Goal: Transaction & Acquisition: Download file/media

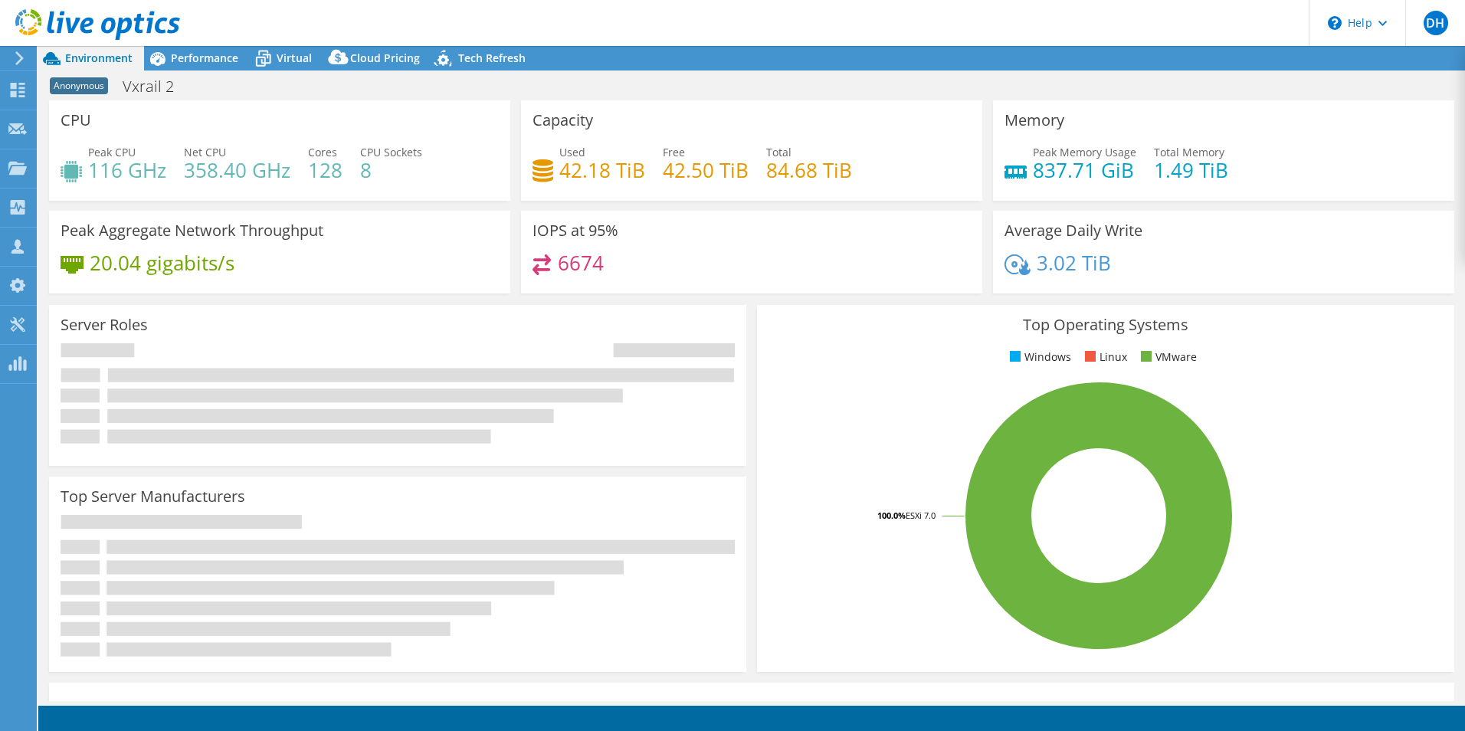
select select "USD"
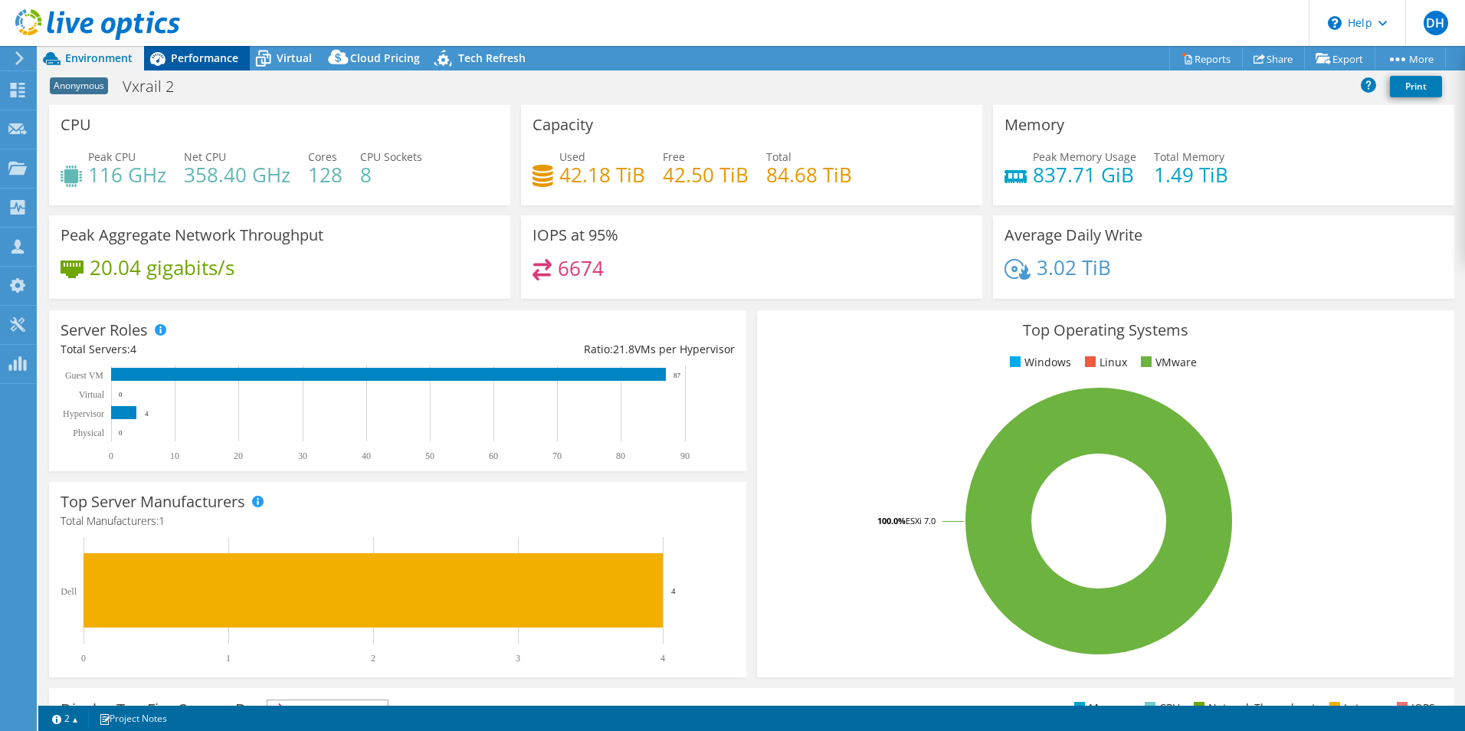
click at [206, 52] on span "Performance" at bounding box center [204, 58] width 67 height 15
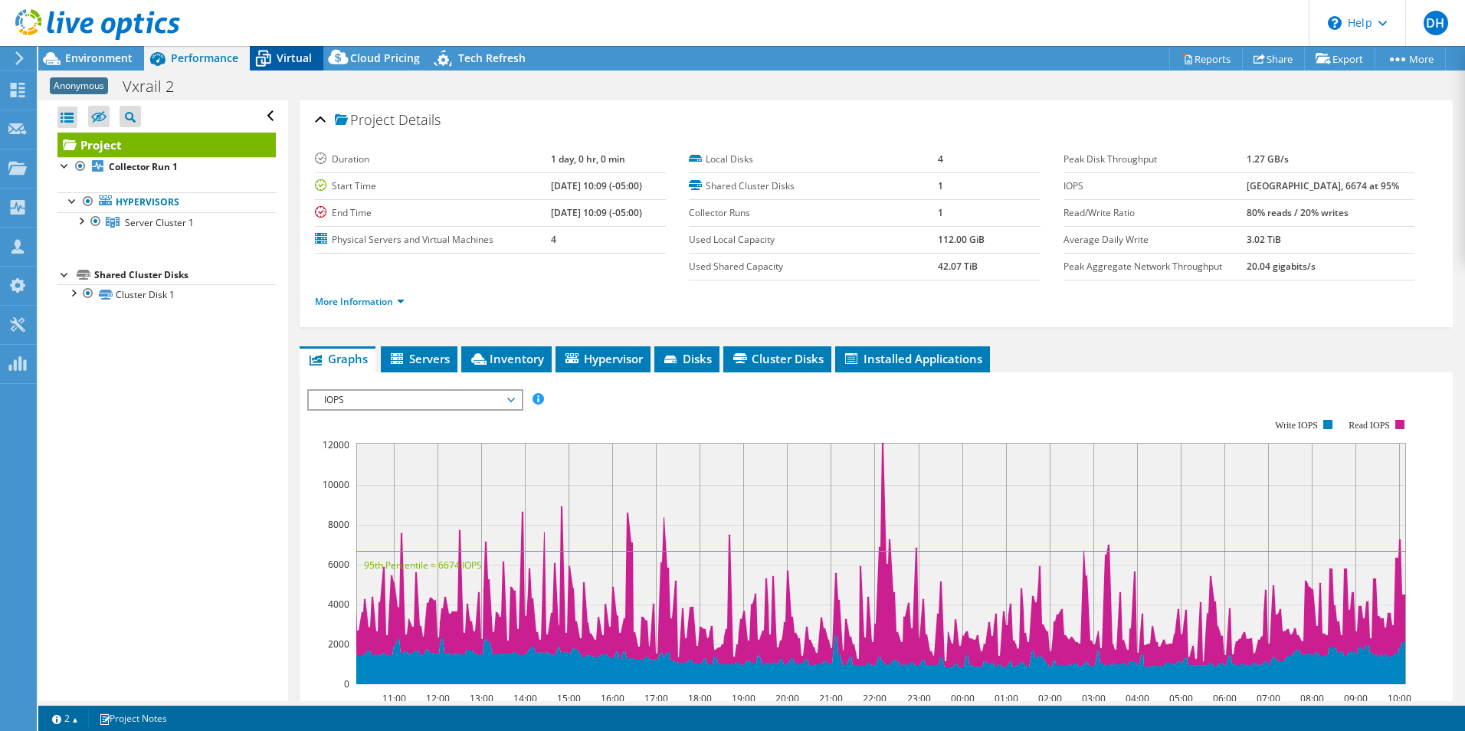
click at [281, 54] on span "Virtual" at bounding box center [294, 58] width 35 height 15
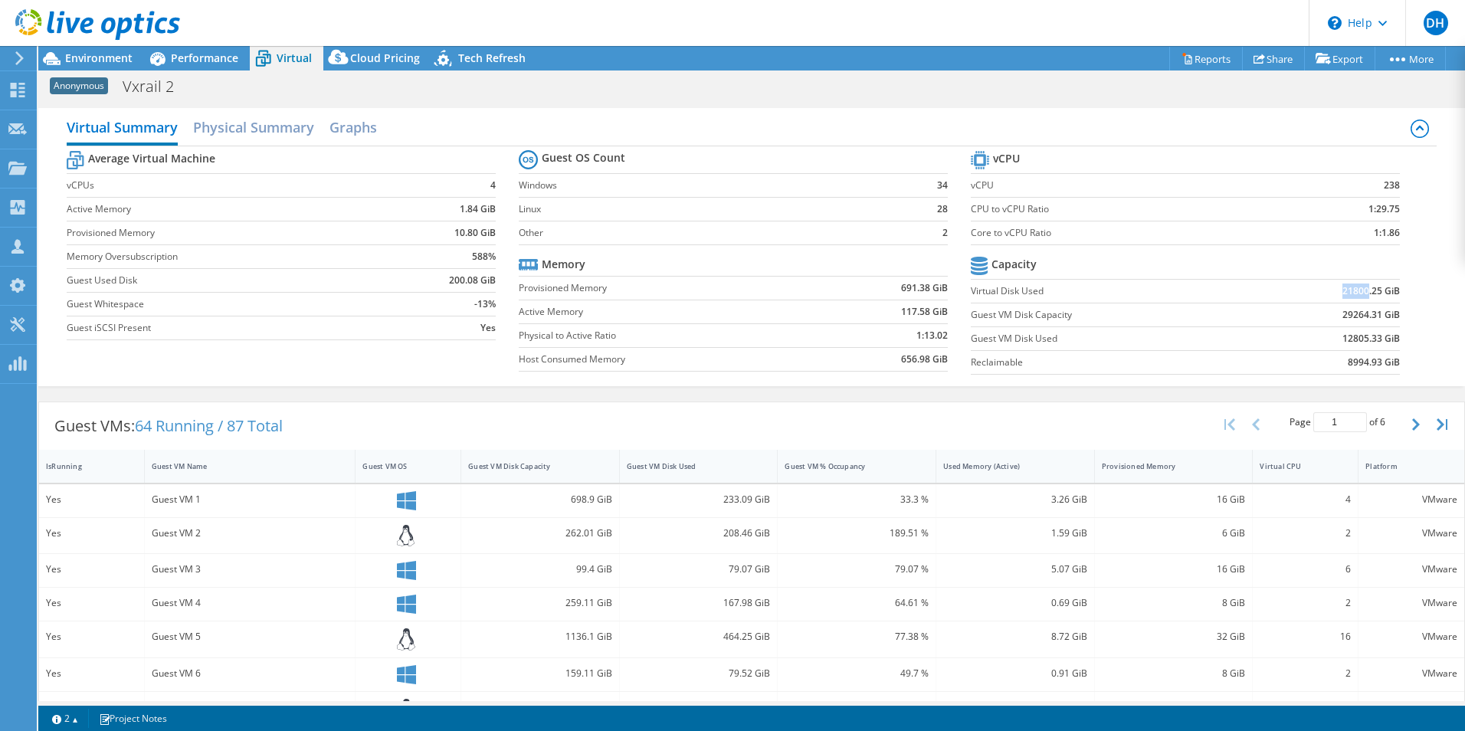
drag, startPoint x: 1326, startPoint y: 293, endPoint x: 1358, endPoint y: 289, distance: 31.6
click at [1358, 289] on td "21800.25 GiB" at bounding box center [1325, 291] width 149 height 24
drag, startPoint x: 1358, startPoint y: 289, endPoint x: 1355, endPoint y: 341, distance: 52.1
click at [1355, 341] on td "12805.33 GiB" at bounding box center [1325, 338] width 149 height 24
drag, startPoint x: 1355, startPoint y: 341, endPoint x: 1333, endPoint y: 290, distance: 55.9
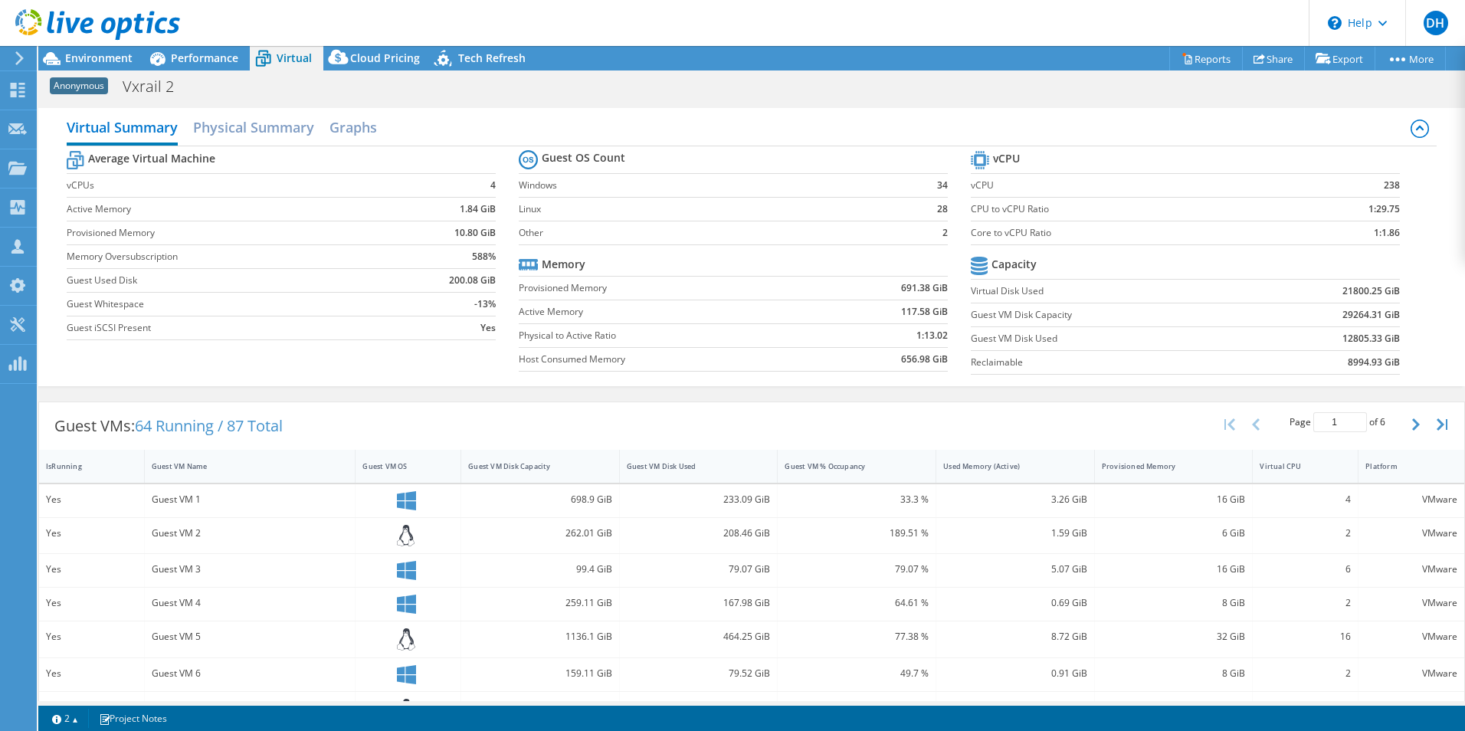
click at [1342, 290] on b "21800.25 GiB" at bounding box center [1370, 290] width 57 height 15
drag, startPoint x: 1328, startPoint y: 286, endPoint x: 1356, endPoint y: 288, distance: 28.4
click at [1356, 288] on td "21800.25 GiB" at bounding box center [1325, 291] width 149 height 24
click at [984, 325] on td "Guest VM Disk Capacity" at bounding box center [1111, 315] width 280 height 24
click at [230, 120] on h2 "Physical Summary" at bounding box center [253, 129] width 121 height 34
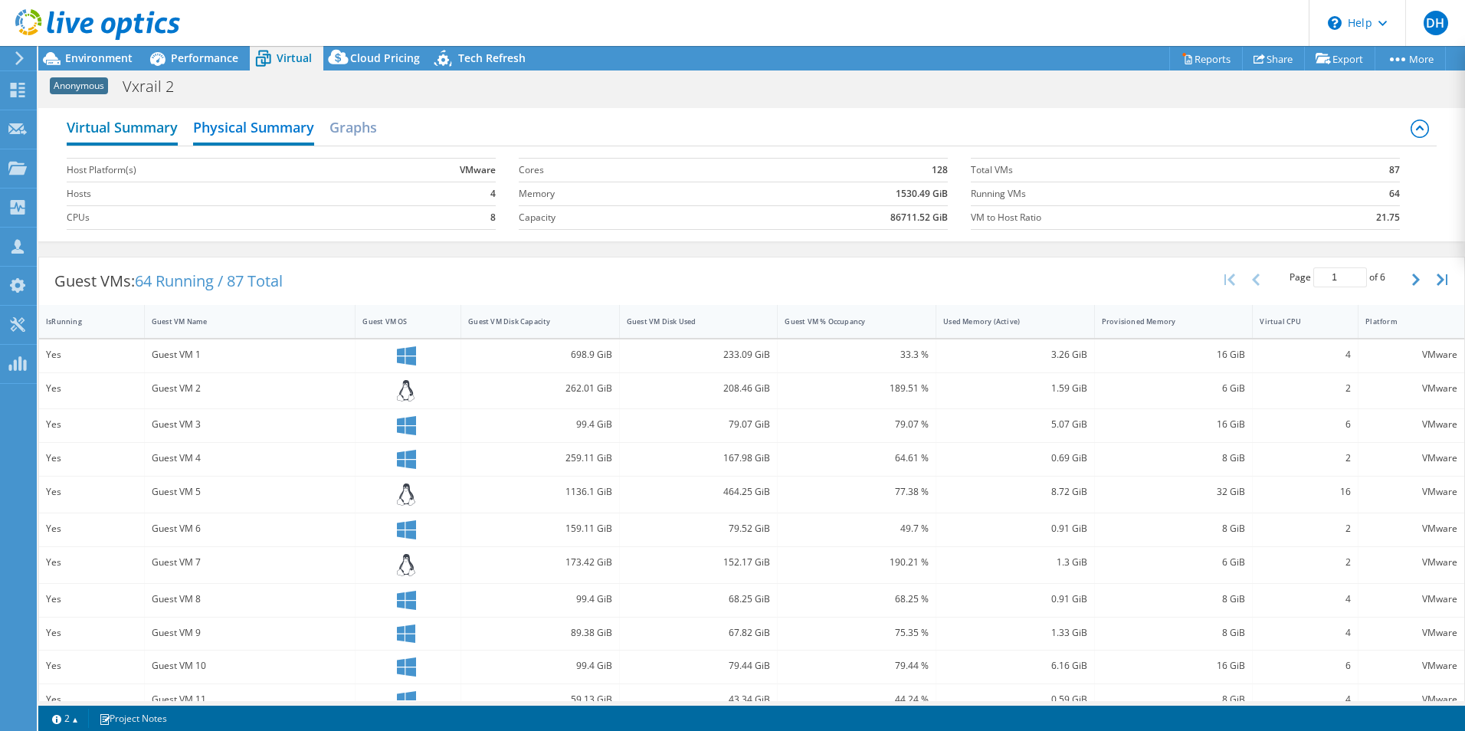
click at [135, 136] on h2 "Virtual Summary" at bounding box center [122, 129] width 111 height 34
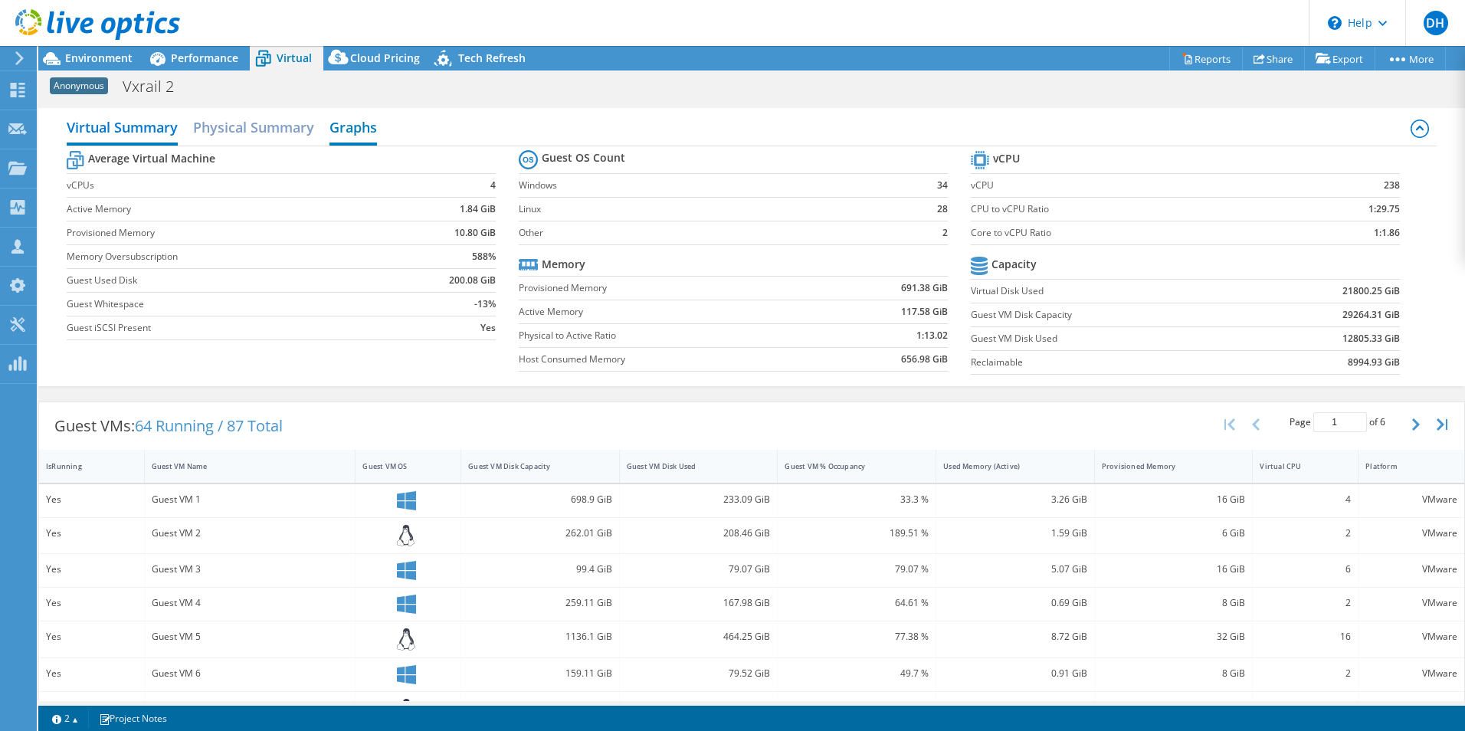
click at [351, 135] on h2 "Graphs" at bounding box center [352, 129] width 47 height 34
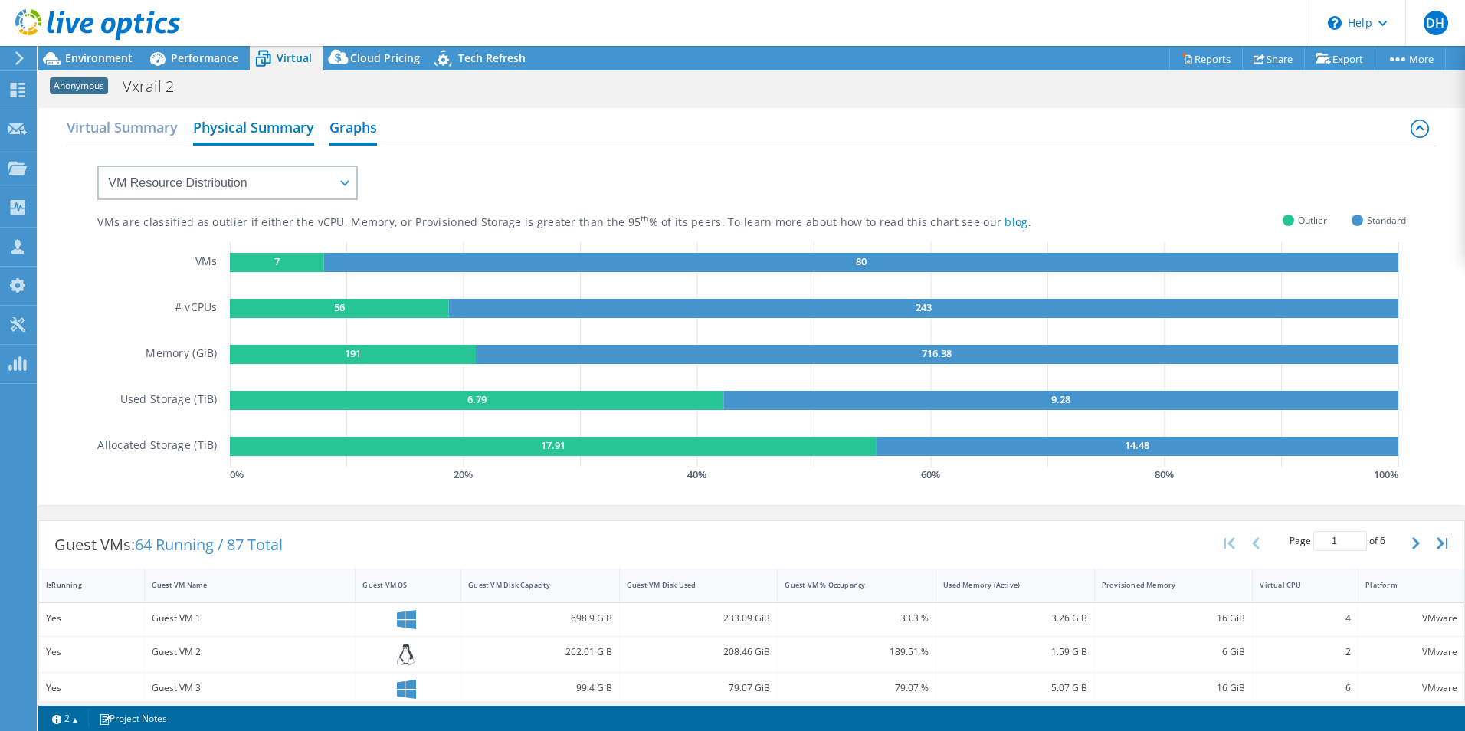
click at [262, 134] on h2 "Physical Summary" at bounding box center [253, 129] width 121 height 34
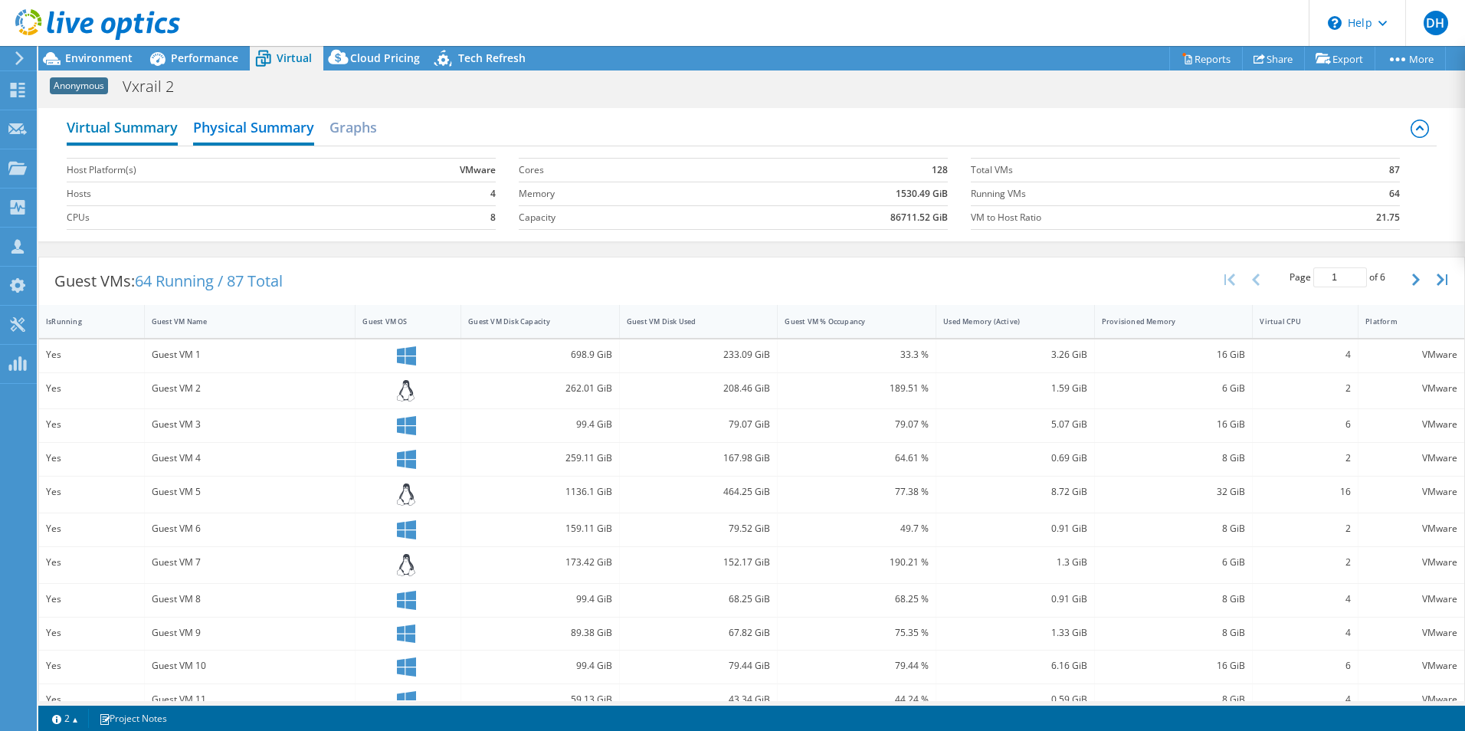
click at [148, 137] on h2 "Virtual Summary" at bounding box center [122, 129] width 111 height 34
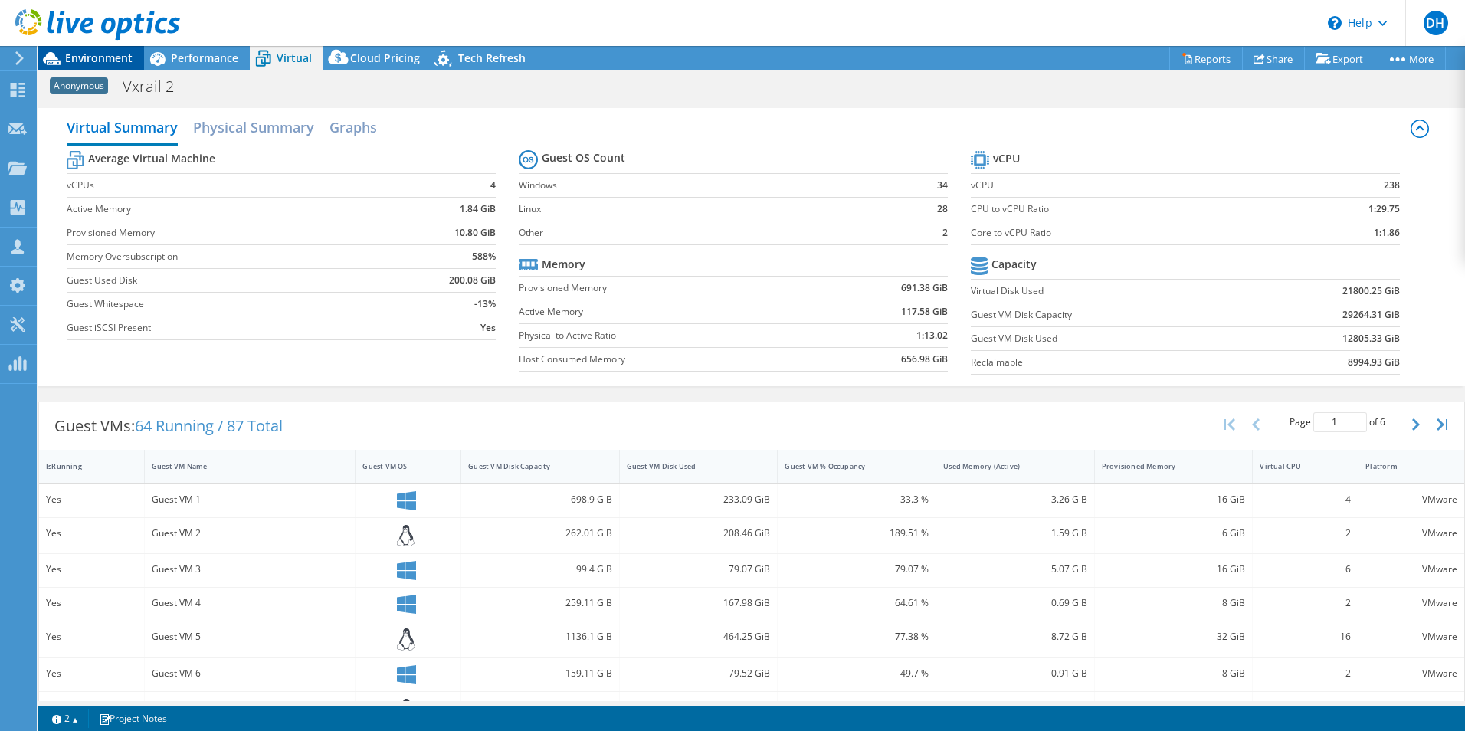
click at [57, 57] on icon at bounding box center [51, 58] width 27 height 27
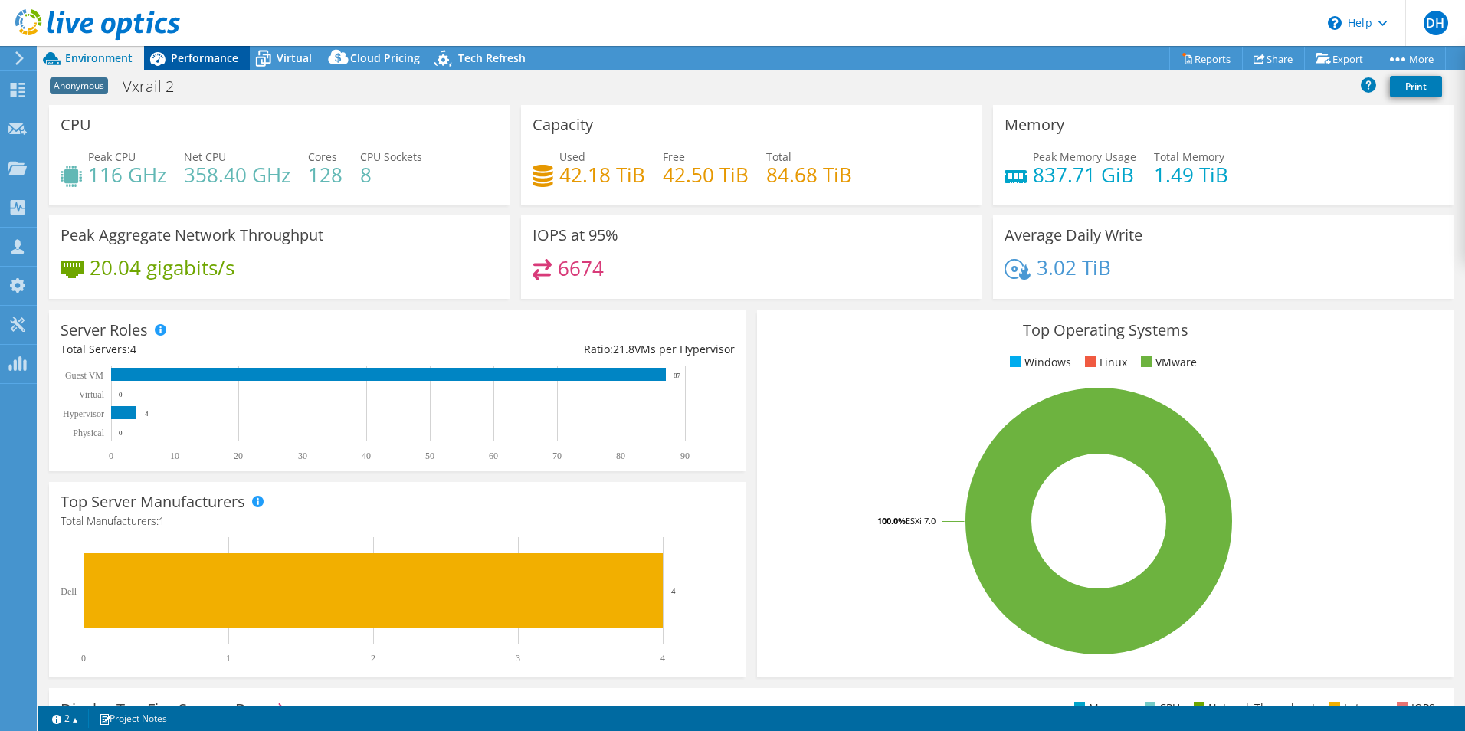
click at [184, 59] on span "Performance" at bounding box center [204, 58] width 67 height 15
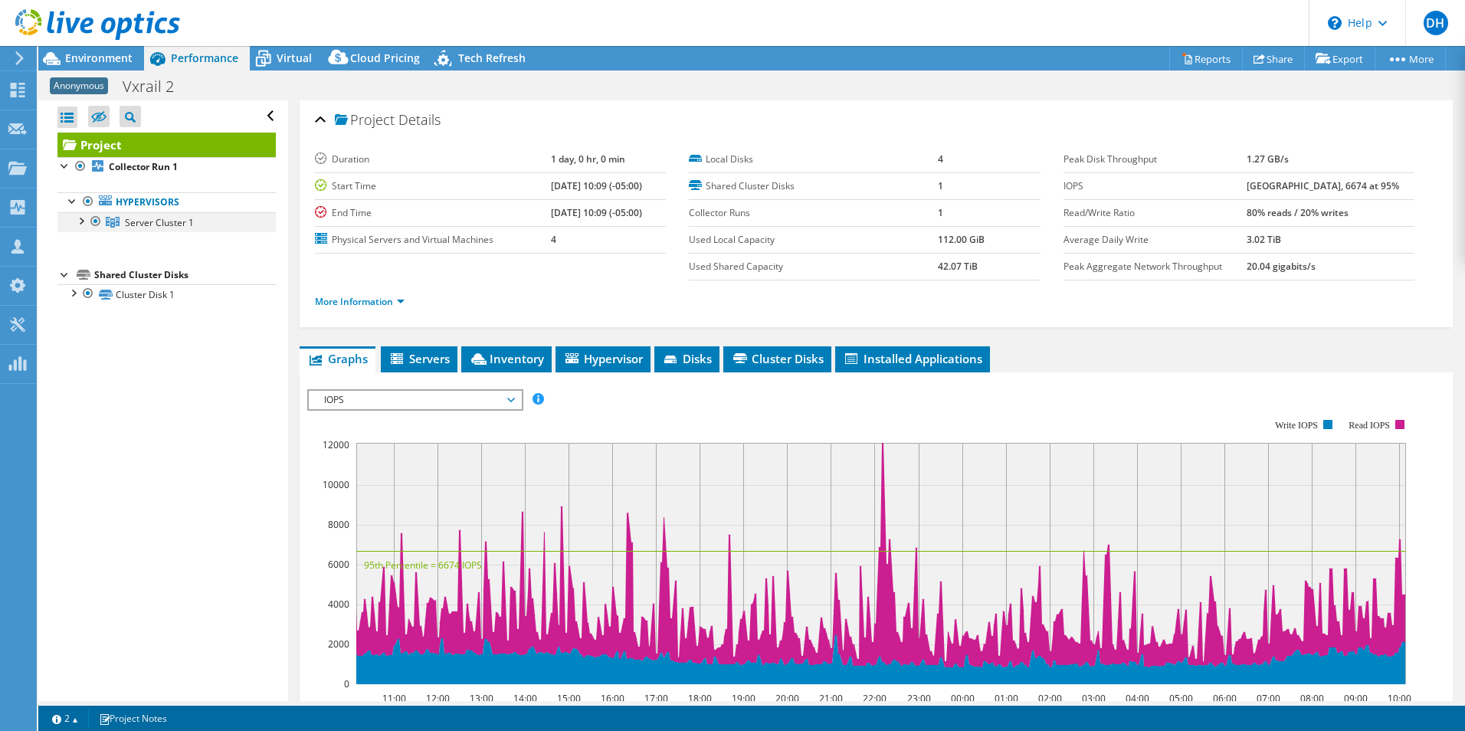
click at [80, 221] on div at bounding box center [80, 219] width 15 height 15
click at [120, 73] on div "Anonymous Vxrail 2 Print" at bounding box center [751, 86] width 1426 height 28
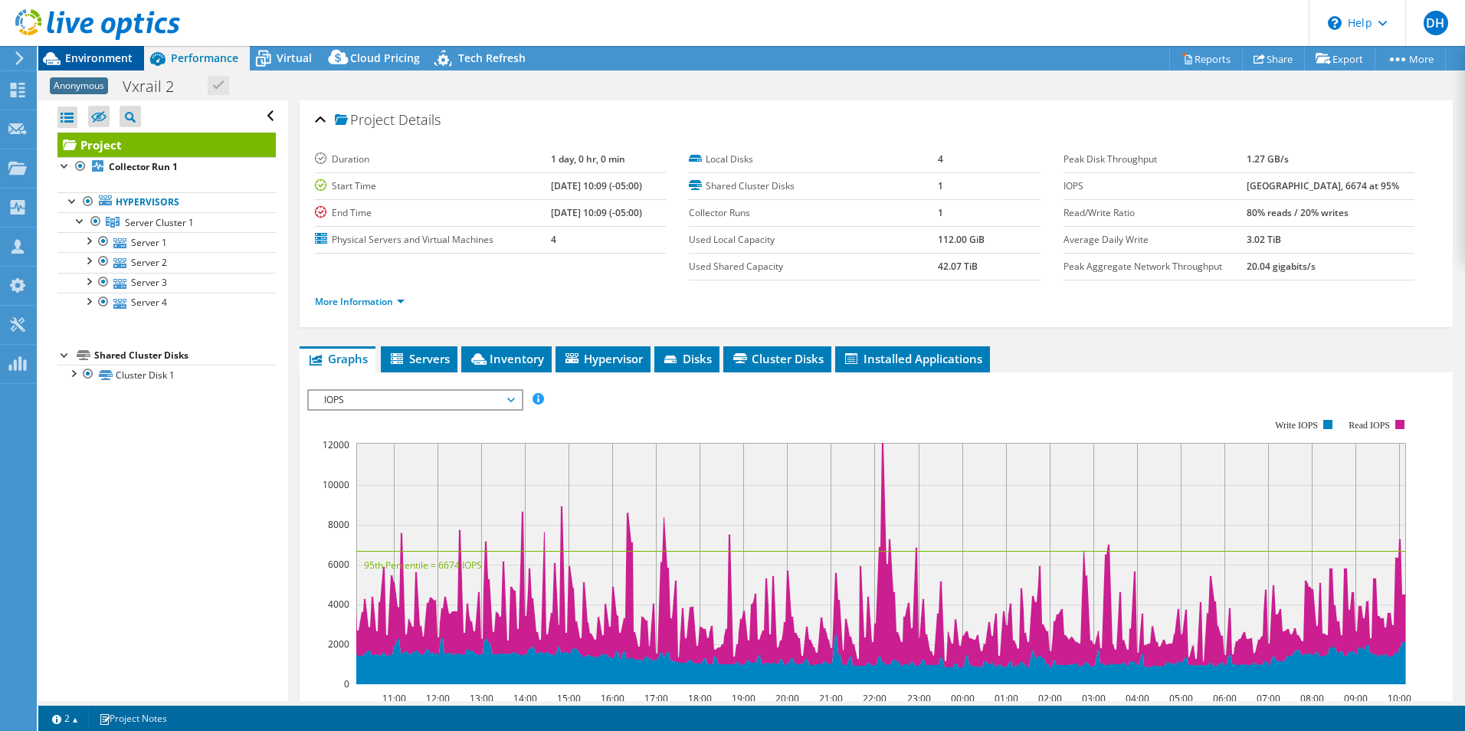
click at [120, 58] on span "Environment" at bounding box center [98, 58] width 67 height 15
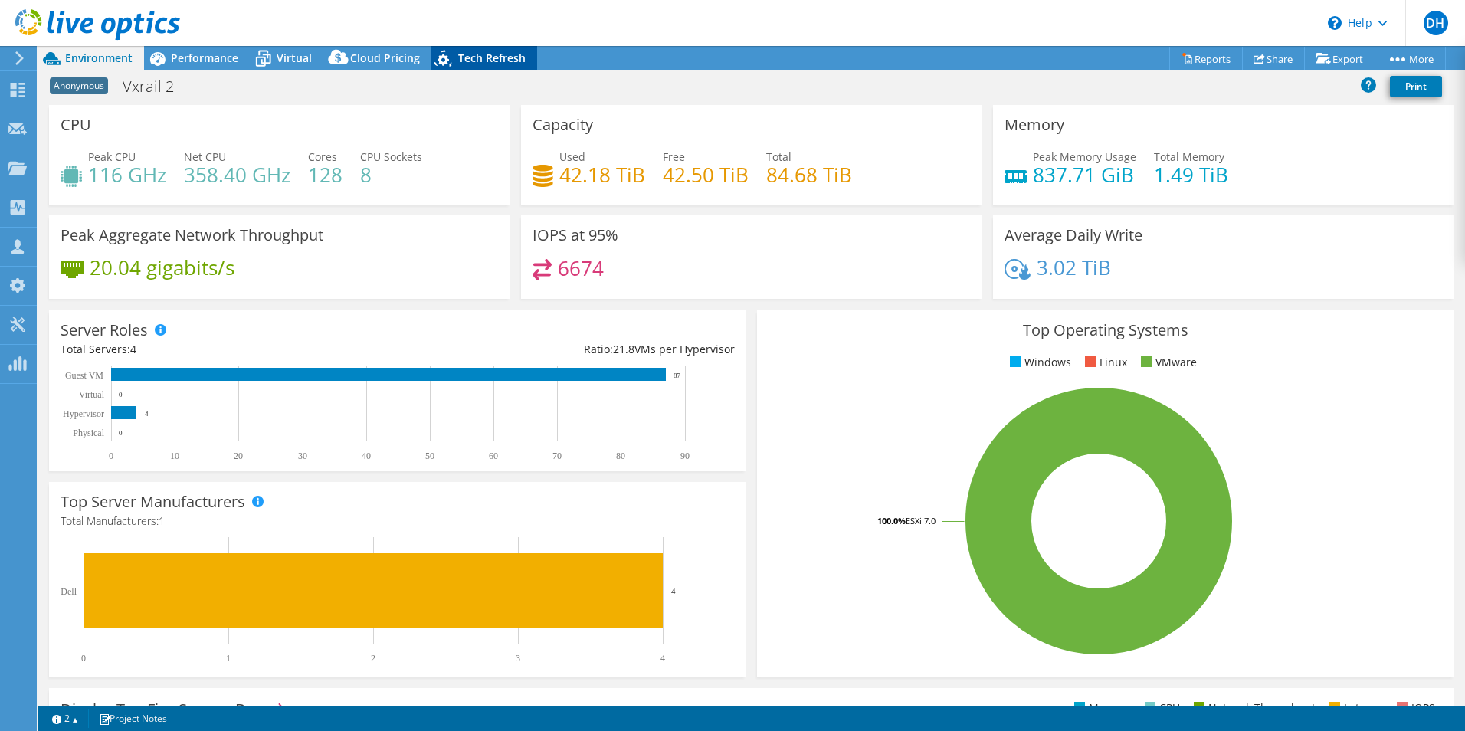
click at [452, 56] on icon at bounding box center [444, 60] width 27 height 31
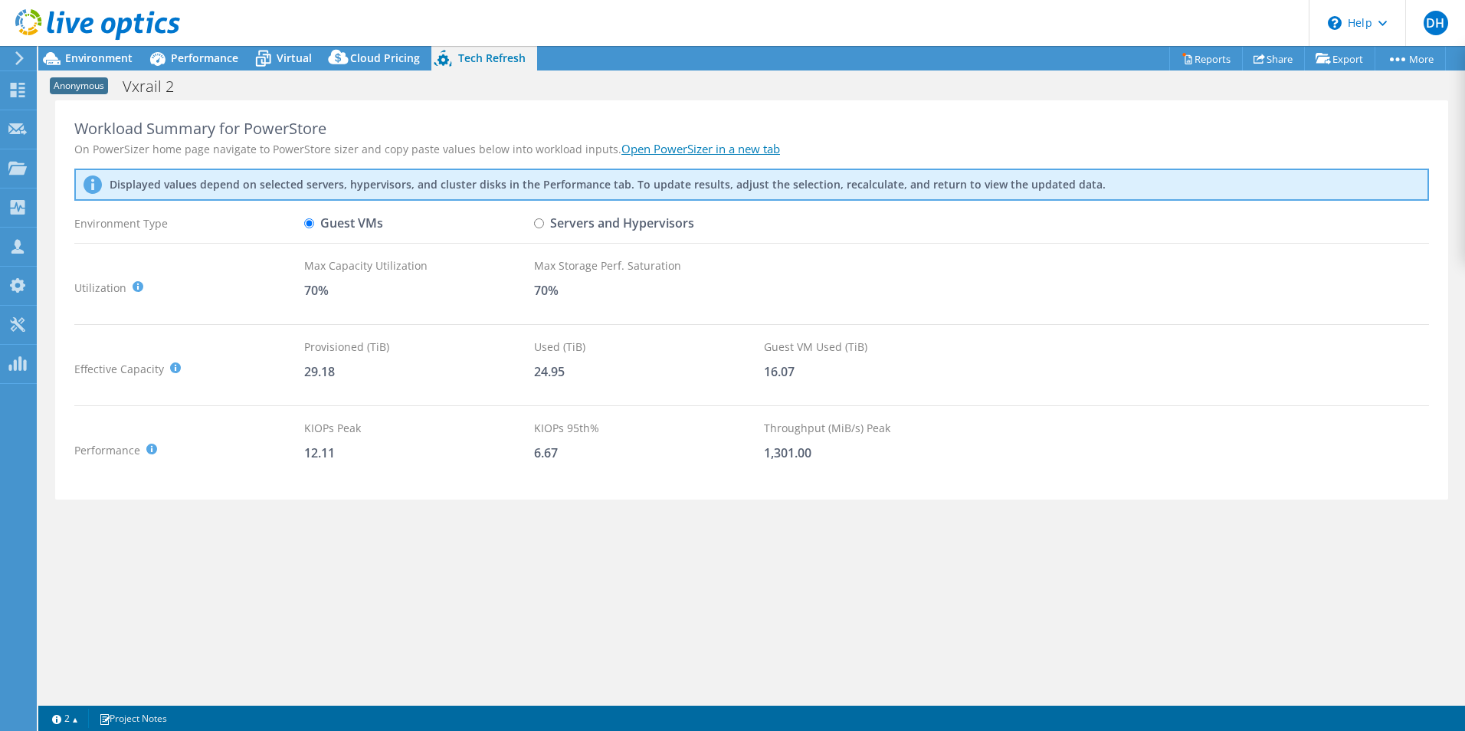
click at [675, 150] on link "Open PowerSizer in a new tab" at bounding box center [700, 148] width 159 height 15
drag, startPoint x: 787, startPoint y: 368, endPoint x: 323, endPoint y: 312, distance: 467.6
click at [332, 315] on div "Workload Summary for PowerStore On PowerSizer home page navigate to PowerStore …" at bounding box center [751, 300] width 1393 height 400
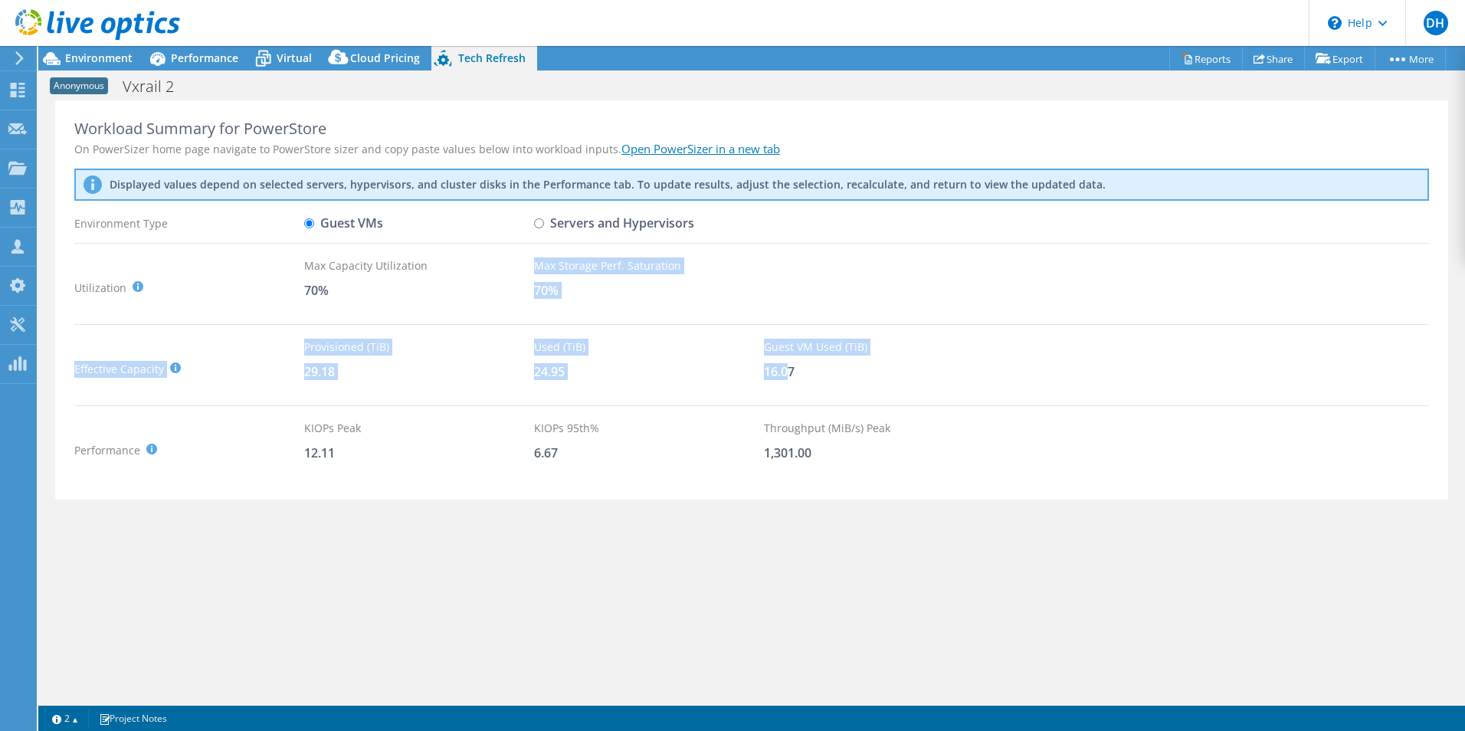
drag, startPoint x: 323, startPoint y: 312, endPoint x: 566, endPoint y: 378, distance: 252.6
click at [552, 379] on div "24.95" at bounding box center [649, 371] width 230 height 17
drag, startPoint x: 885, startPoint y: 398, endPoint x: 987, endPoint y: 407, distance: 102.3
click at [985, 407] on div "Workload Summary for PowerStore On PowerSizer home page navigate to PowerStore …" at bounding box center [751, 300] width 1393 height 400
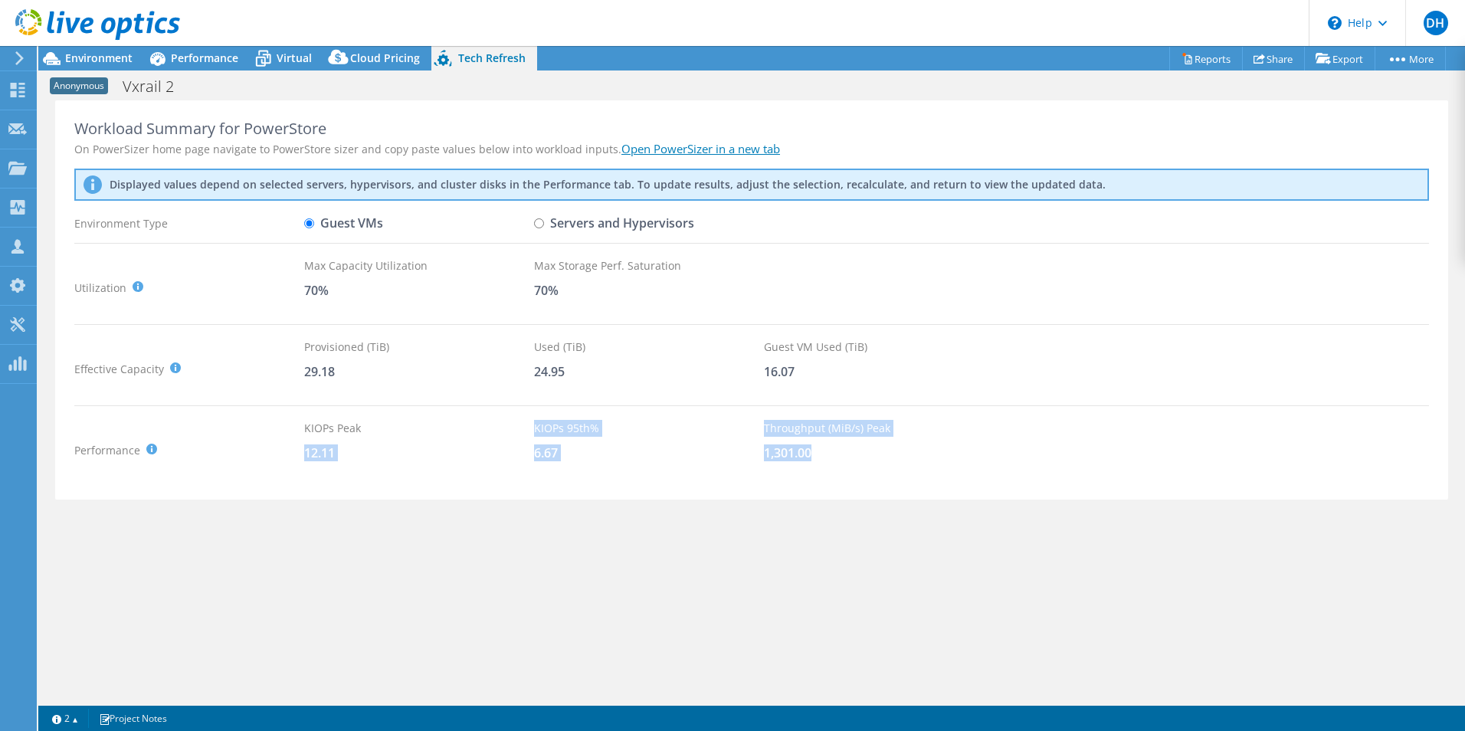
drag, startPoint x: 388, startPoint y: 434, endPoint x: 1023, endPoint y: 473, distance: 635.5
click at [1016, 470] on div "Performance KIOPS Peak : Sum of peak read/write IOPS, calculated at 95th percen…" at bounding box center [751, 450] width 1354 height 61
drag, startPoint x: 1023, startPoint y: 473, endPoint x: 841, endPoint y: 477, distance: 181.6
click at [841, 477] on div "Throughput (MiB/s) Peak 1,301.00" at bounding box center [879, 450] width 230 height 61
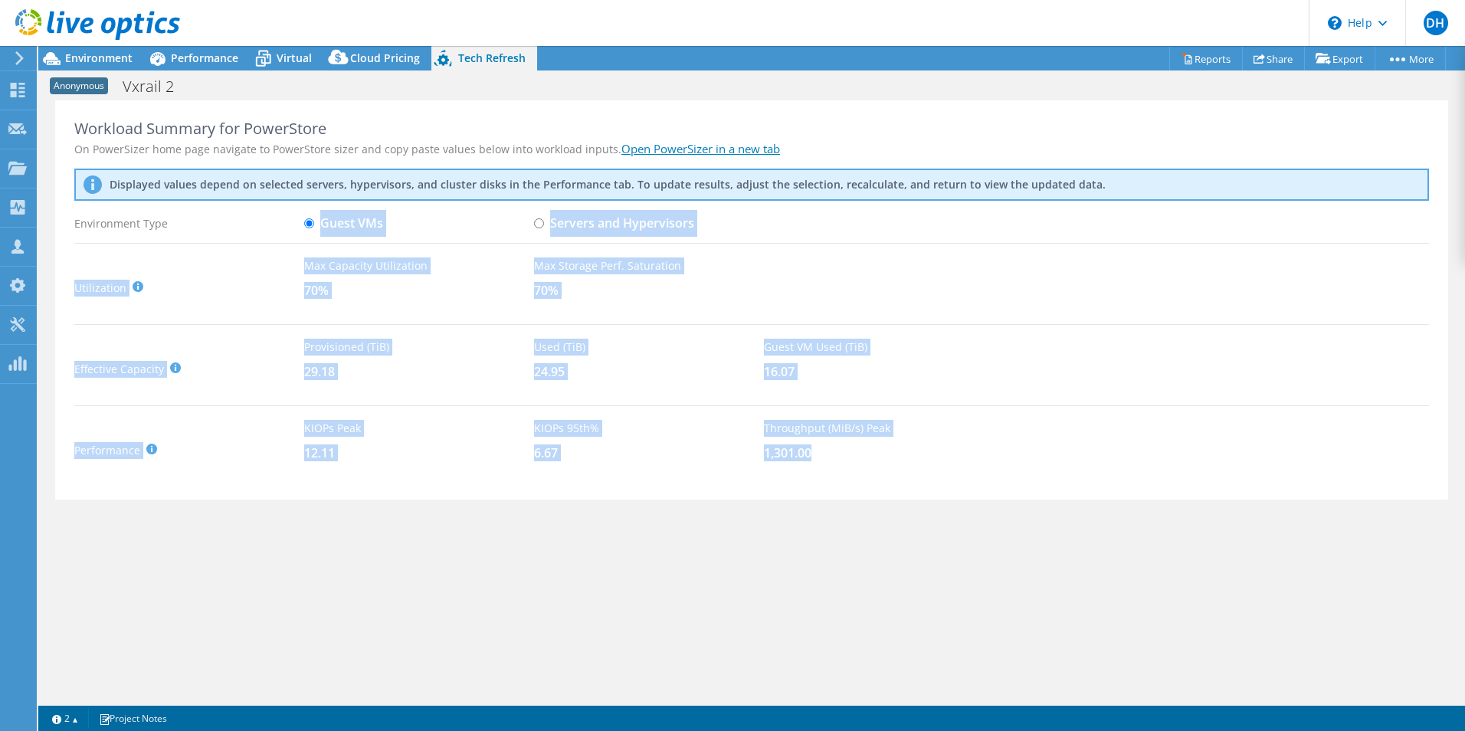
drag, startPoint x: 877, startPoint y: 447, endPoint x: 304, endPoint y: 210, distance: 620.0
click at [304, 210] on div "Workload Summary for PowerStore On PowerSizer home page navigate to PowerStore …" at bounding box center [751, 300] width 1393 height 400
click at [844, 407] on div "Workload Summary for PowerStore On PowerSizer home page navigate to PowerStore …" at bounding box center [751, 300] width 1393 height 400
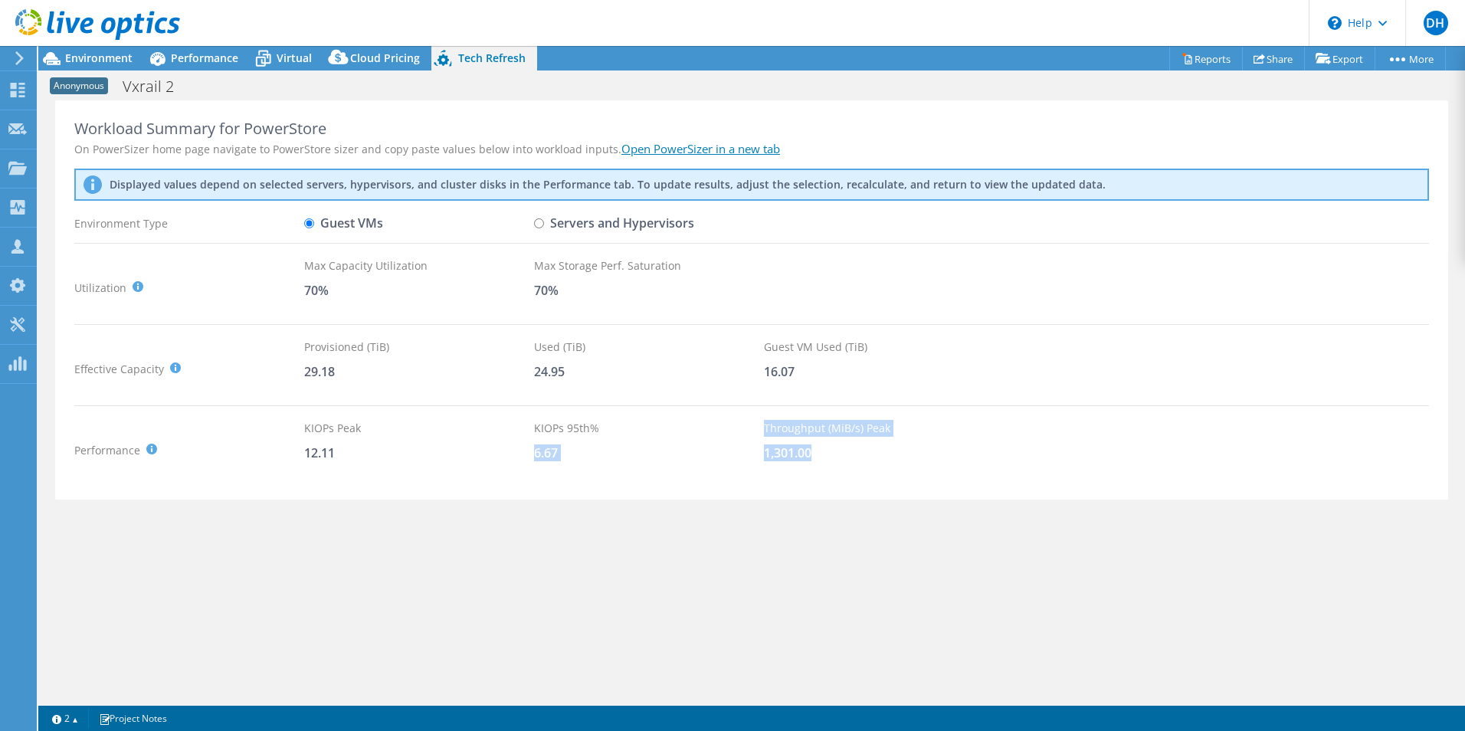
drag, startPoint x: 930, startPoint y: 465, endPoint x: 635, endPoint y: 416, distance: 299.0
click at [635, 416] on div "Workload Summary for PowerStore On PowerSizer home page navigate to PowerStore …" at bounding box center [751, 300] width 1393 height 400
drag, startPoint x: 635, startPoint y: 416, endPoint x: 765, endPoint y: 402, distance: 131.0
click at [915, 503] on div "Workload Summary for PowerStore On PowerSizer home page navigate to PowerStore …" at bounding box center [751, 400] width 1426 height 601
click at [539, 224] on input "Servers and Hypervisors" at bounding box center [539, 223] width 10 height 10
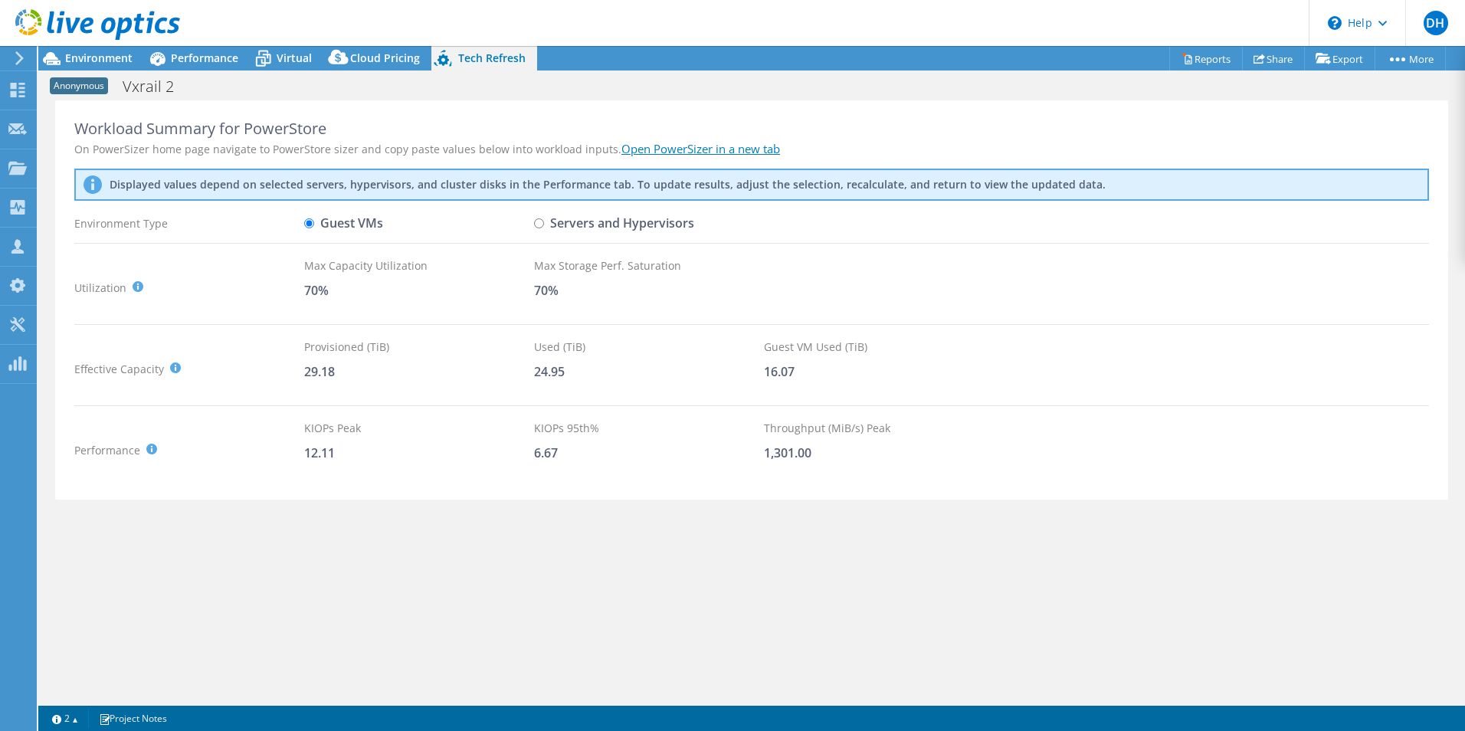
radio input "true"
click at [327, 228] on label "Guest VMs" at bounding box center [343, 223] width 79 height 27
click at [314, 228] on input "Guest VMs" at bounding box center [309, 223] width 10 height 10
radio input "true"
click at [267, 64] on icon at bounding box center [263, 60] width 15 height 12
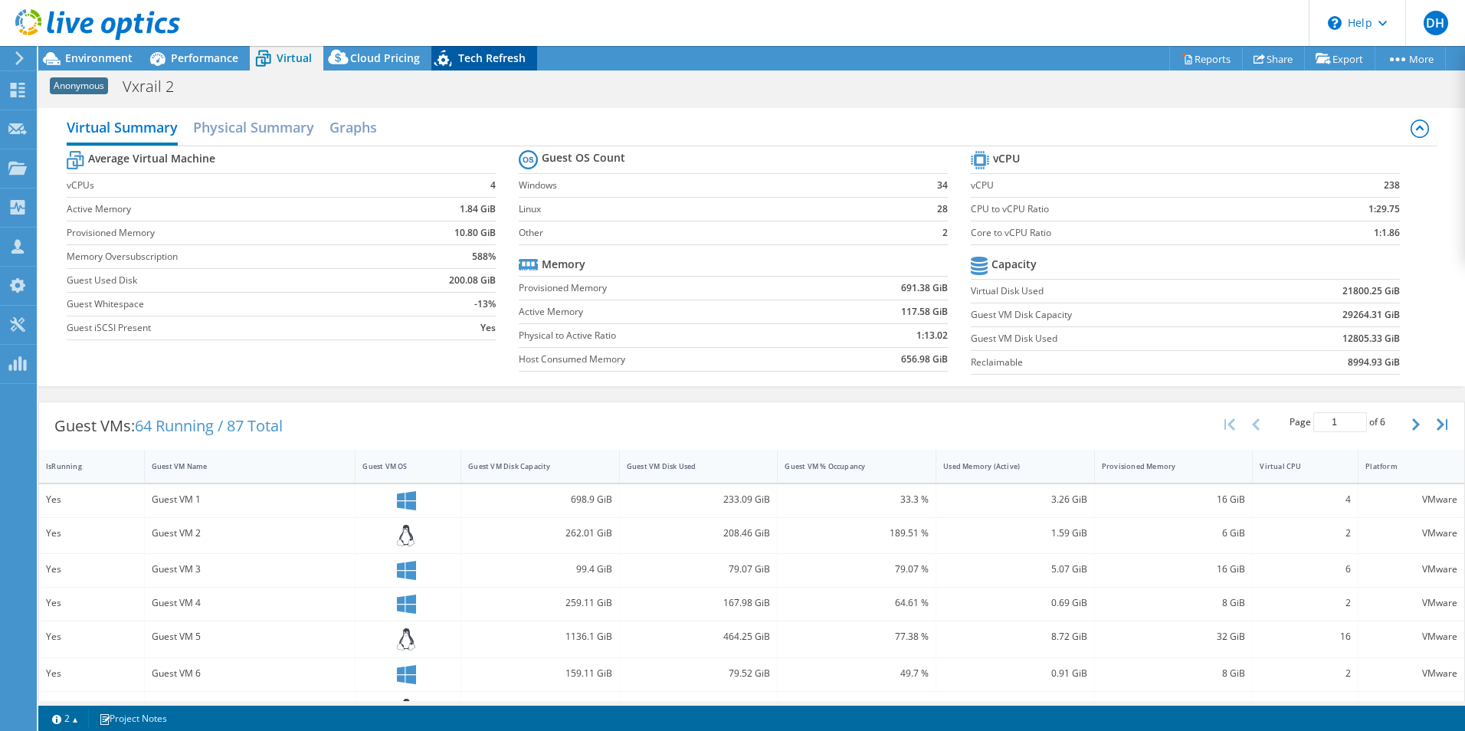
click at [450, 57] on icon at bounding box center [444, 60] width 27 height 31
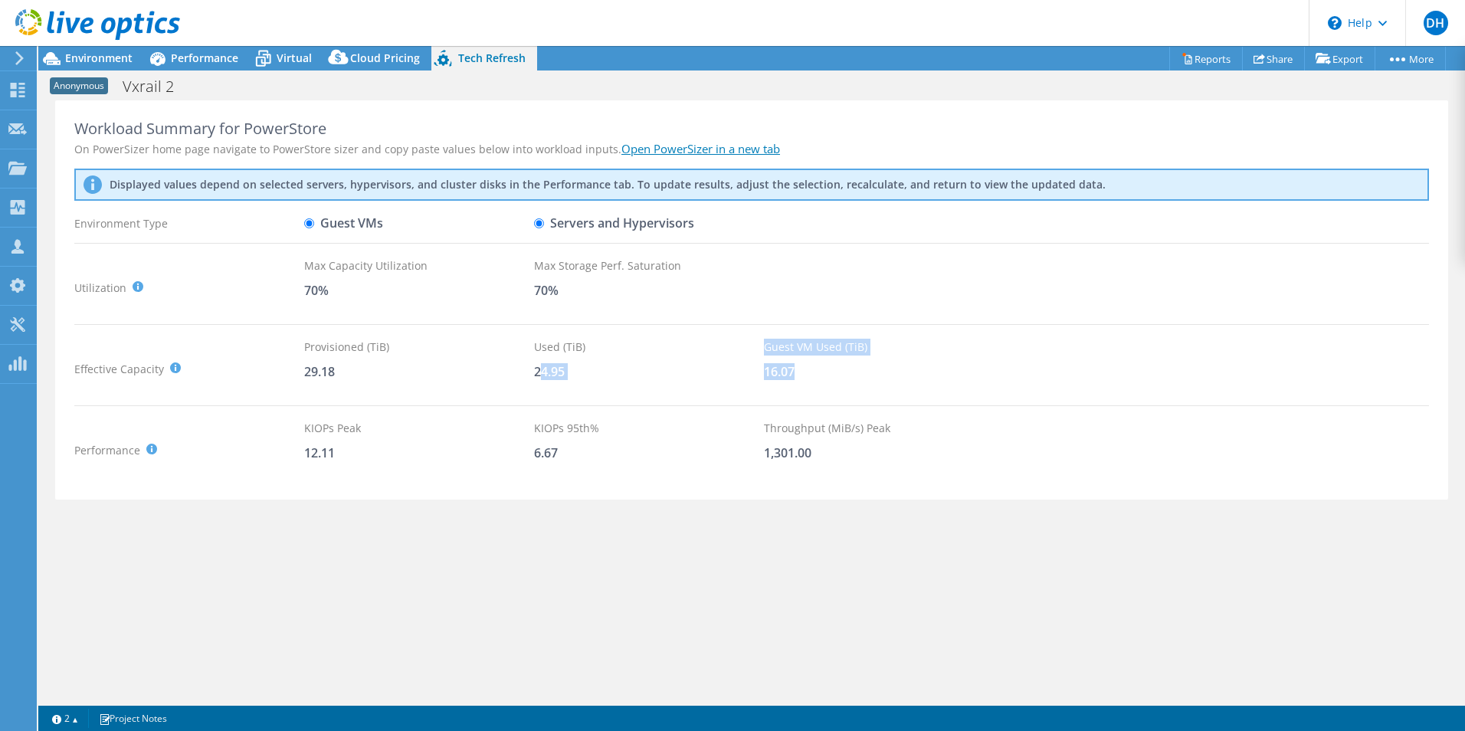
drag, startPoint x: 539, startPoint y: 373, endPoint x: 909, endPoint y: 385, distance: 371.0
click at [909, 385] on div "Effective Capacity Provisioned (TiB) : Total virtual disk size of all VMs on se…" at bounding box center [751, 369] width 1354 height 61
drag, startPoint x: 909, startPoint y: 385, endPoint x: 781, endPoint y: 379, distance: 128.9
click at [781, 379] on div "16.07" at bounding box center [879, 371] width 230 height 17
drag, startPoint x: 849, startPoint y: 386, endPoint x: 644, endPoint y: 260, distance: 240.1
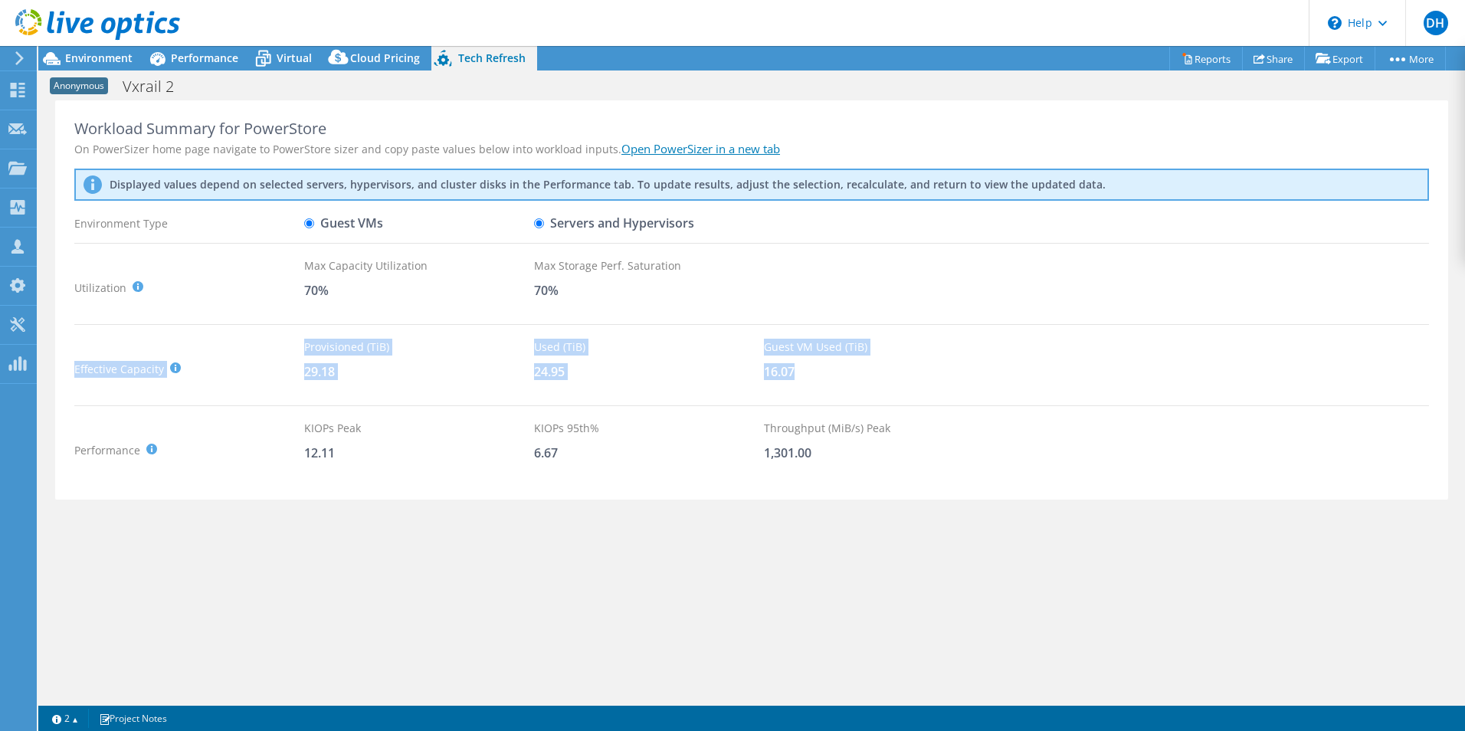
click at [646, 262] on div "Workload Summary for PowerStore On PowerSizer home page navigate to PowerStore …" at bounding box center [751, 300] width 1393 height 400
drag, startPoint x: 644, startPoint y: 260, endPoint x: 633, endPoint y: 296, distance: 37.1
click at [631, 289] on div "Workload Summary for PowerStore On PowerSizer home page navigate to PowerStore …" at bounding box center [751, 300] width 1393 height 400
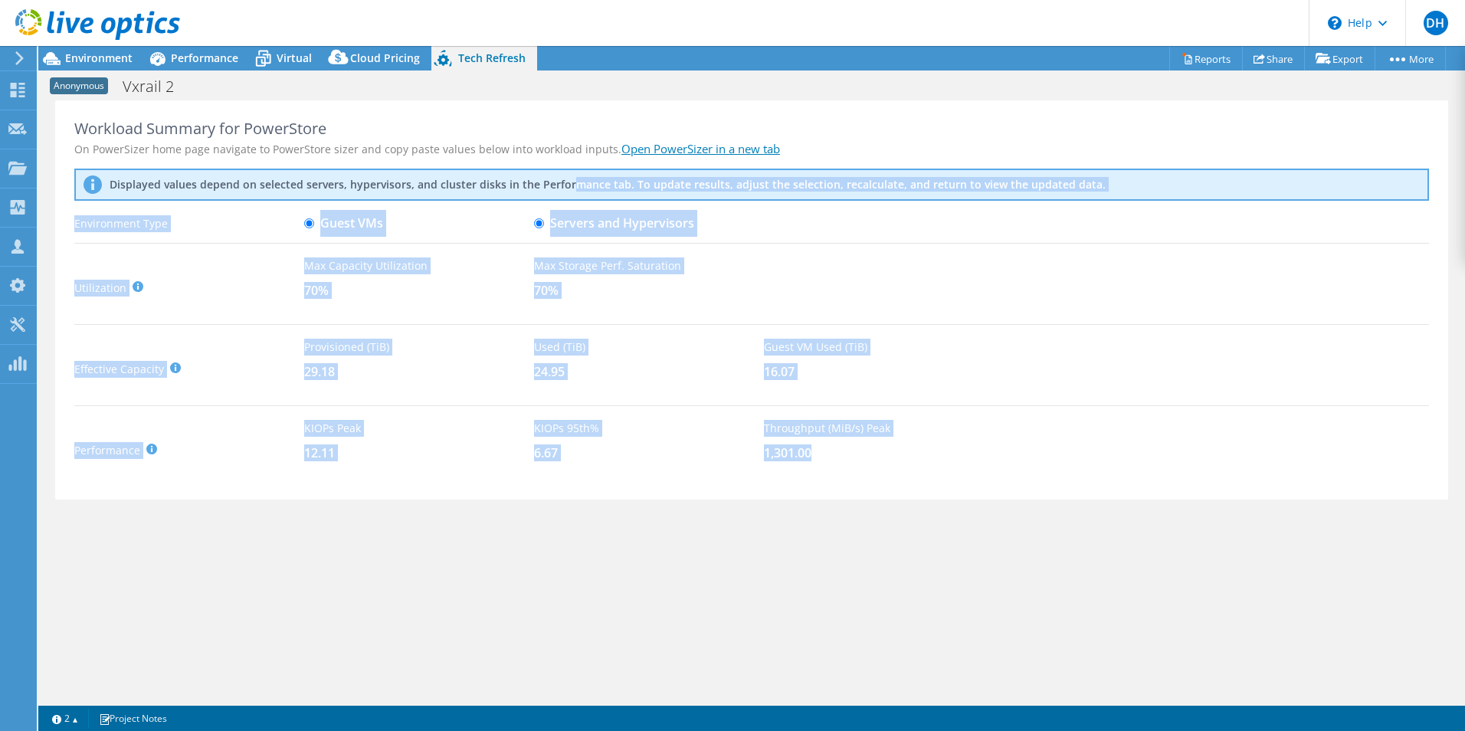
drag, startPoint x: 633, startPoint y: 296, endPoint x: 559, endPoint y: 195, distance: 124.4
click at [559, 195] on div "Workload Summary for PowerStore On PowerSizer home page navigate to PowerStore …" at bounding box center [751, 300] width 1393 height 400
drag, startPoint x: 559, startPoint y: 195, endPoint x: 887, endPoint y: 461, distance: 422.1
click at [853, 467] on div "Throughput (MiB/s) Peak 1,301.00" at bounding box center [879, 450] width 230 height 61
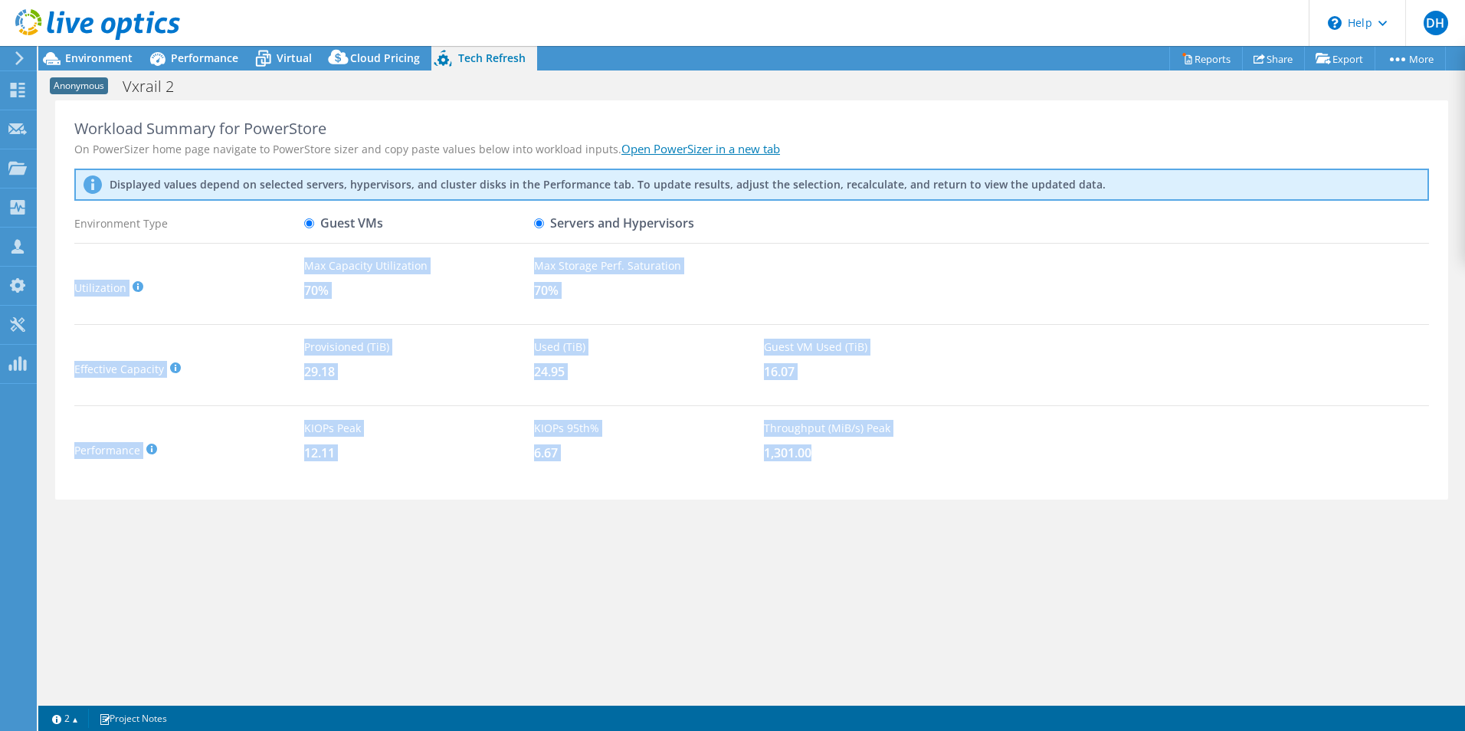
drag, startPoint x: 983, startPoint y: 461, endPoint x: 473, endPoint y: 243, distance: 555.0
click at [474, 243] on div "Workload Summary for PowerStore On PowerSizer home page navigate to PowerStore …" at bounding box center [751, 300] width 1393 height 400
drag, startPoint x: 473, startPoint y: 243, endPoint x: 837, endPoint y: 467, distance: 427.8
click at [837, 467] on div "Throughput (MiB/s) Peak 1,301.00" at bounding box center [879, 450] width 230 height 61
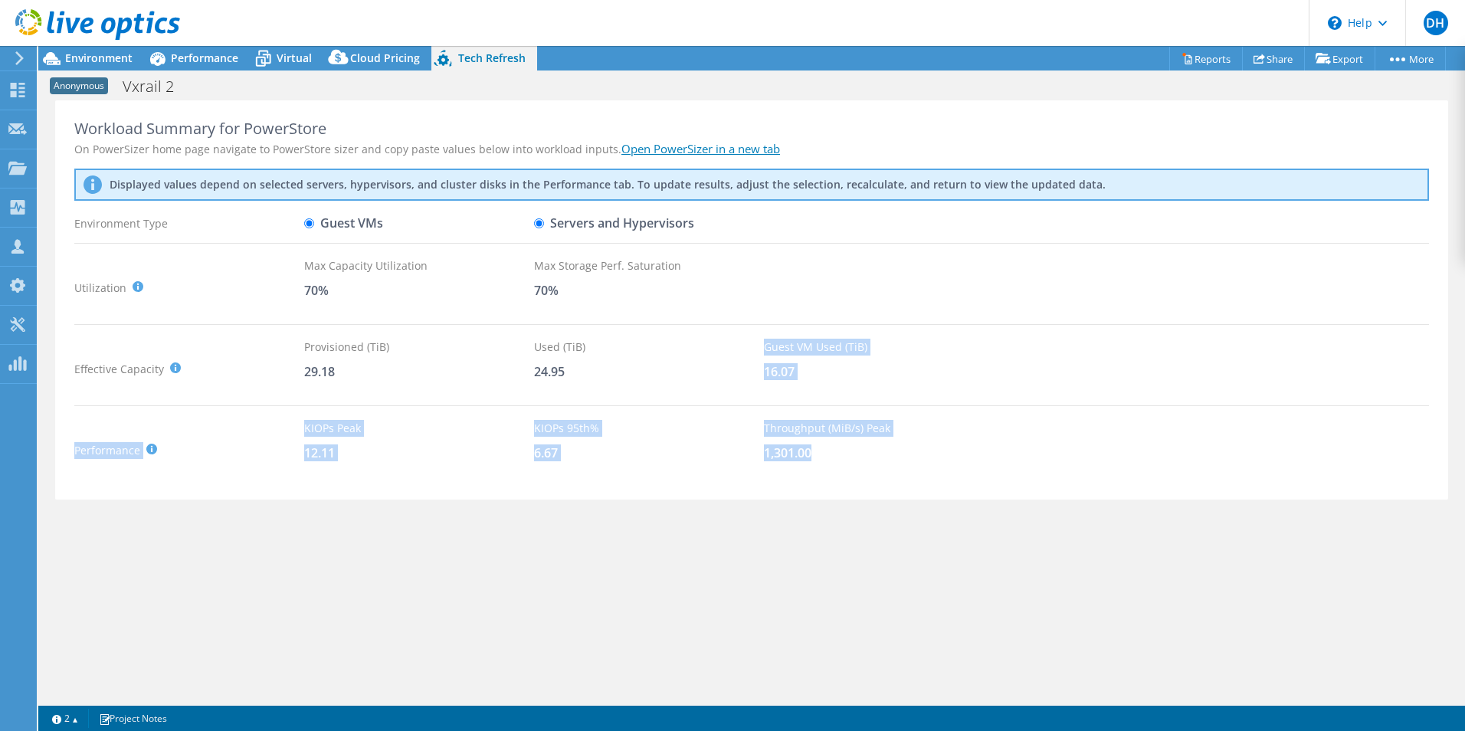
drag, startPoint x: 958, startPoint y: 486, endPoint x: 488, endPoint y: 317, distance: 499.2
click at [498, 323] on div "Workload Summary for PowerStore On PowerSizer home page navigate to PowerStore …" at bounding box center [751, 300] width 1393 height 400
drag, startPoint x: 488, startPoint y: 317, endPoint x: 534, endPoint y: 415, distance: 108.3
click at [534, 415] on div "Workload Summary for PowerStore On PowerSizer home page navigate to PowerStore …" at bounding box center [751, 300] width 1393 height 400
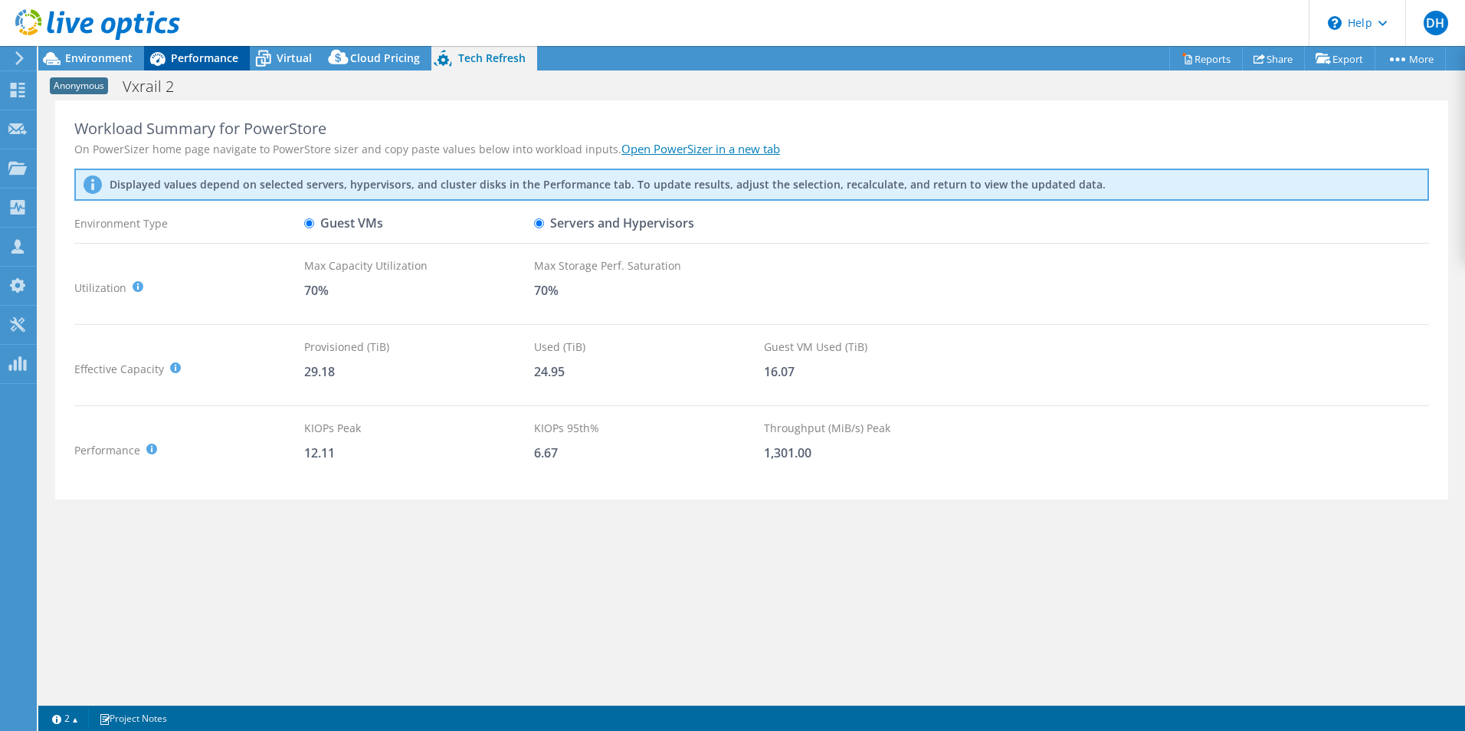
click at [209, 64] on span "Performance" at bounding box center [204, 58] width 67 height 15
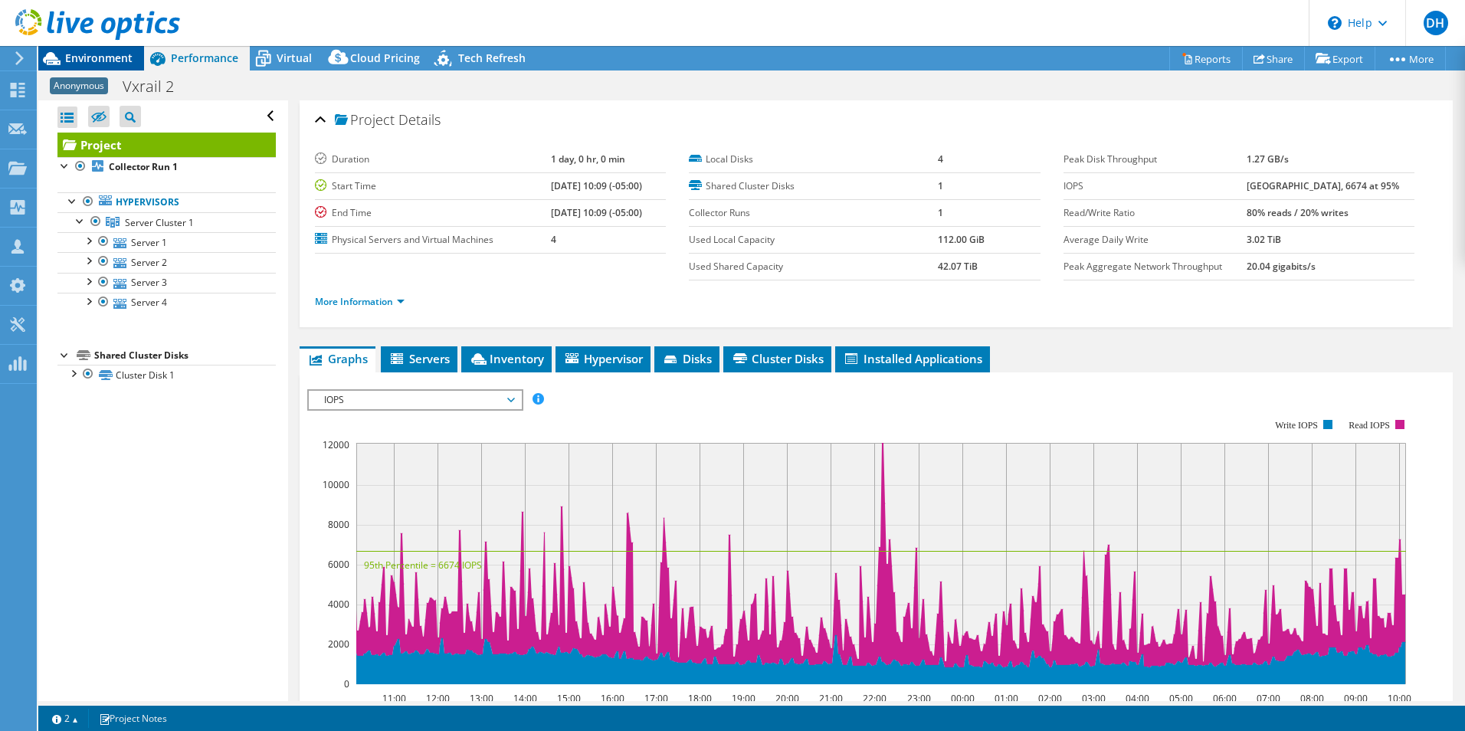
click at [115, 56] on span "Environment" at bounding box center [98, 58] width 67 height 15
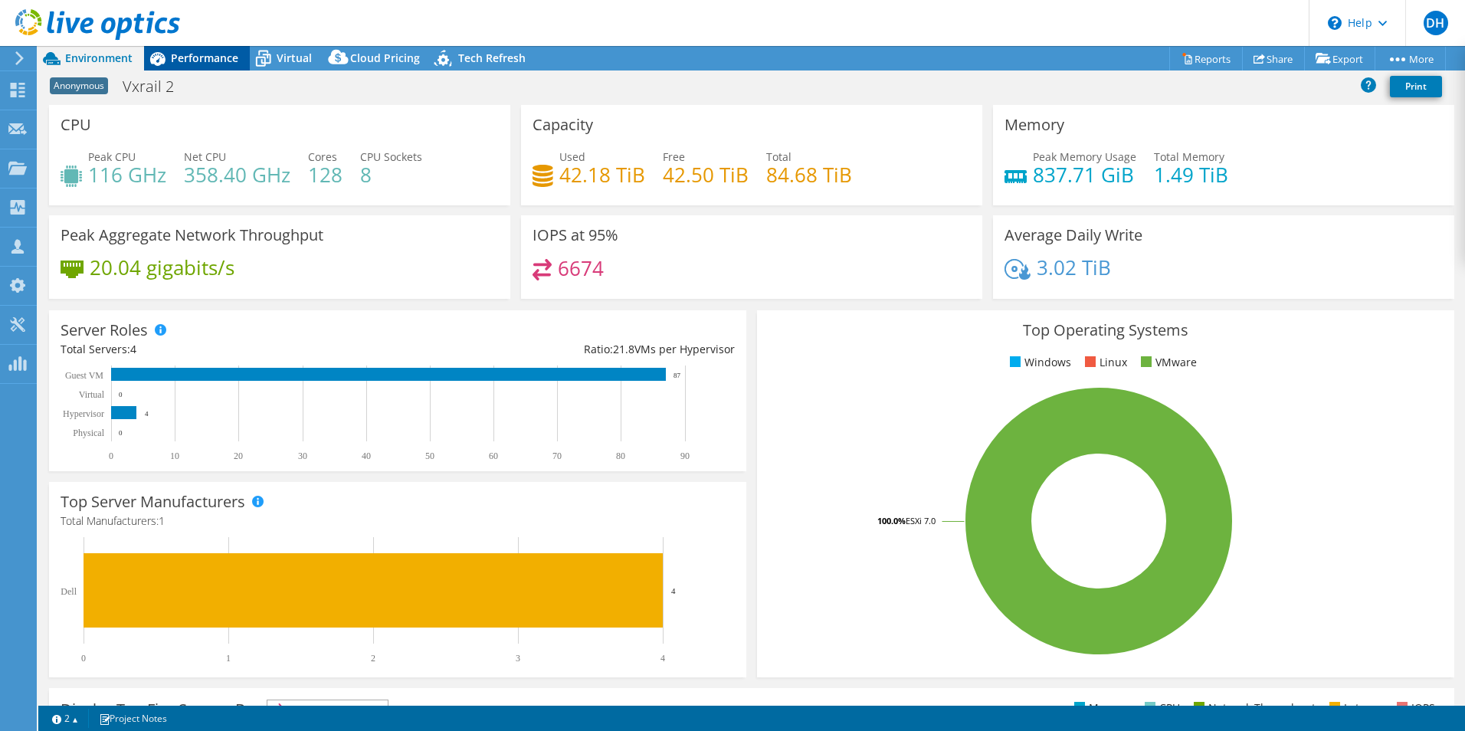
click at [205, 57] on span "Performance" at bounding box center [204, 58] width 67 height 15
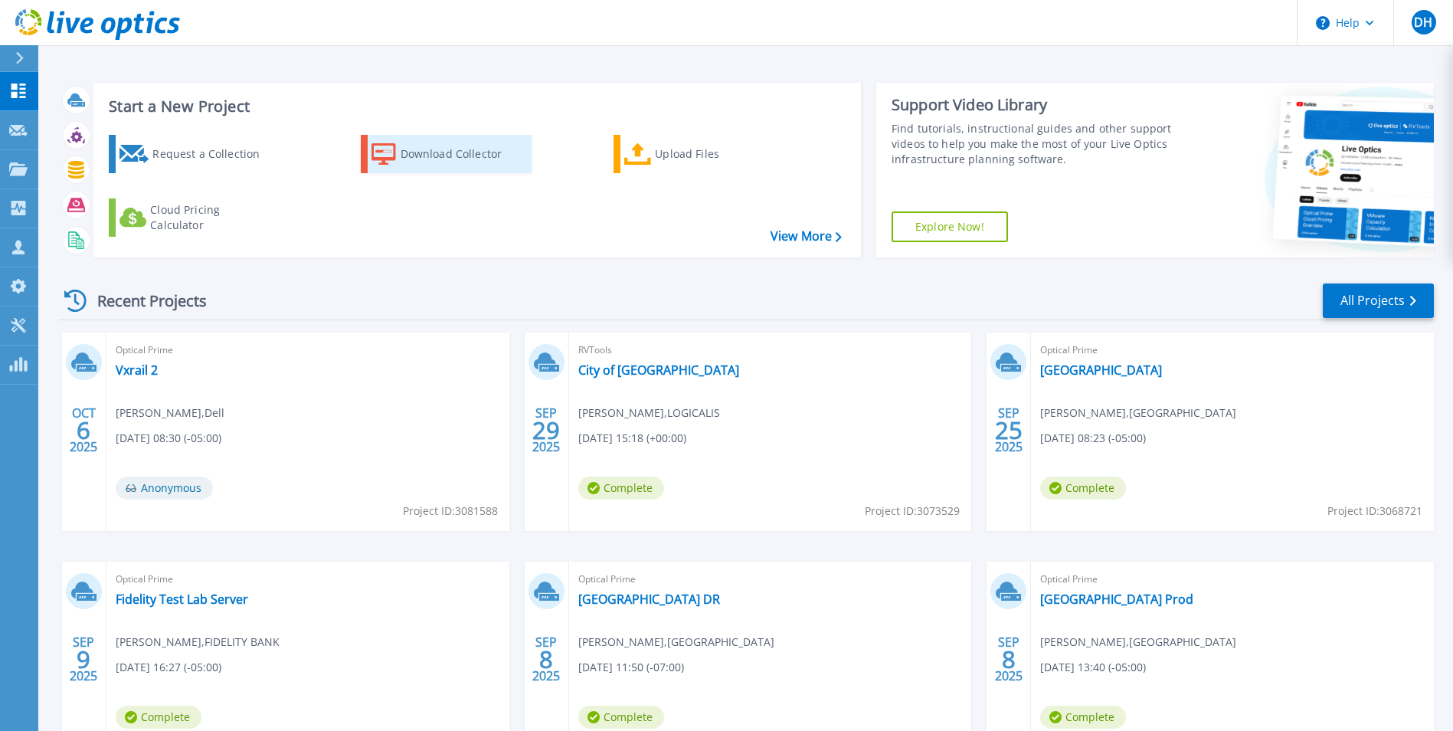
click at [445, 156] on div "Download Collector" at bounding box center [462, 154] width 123 height 31
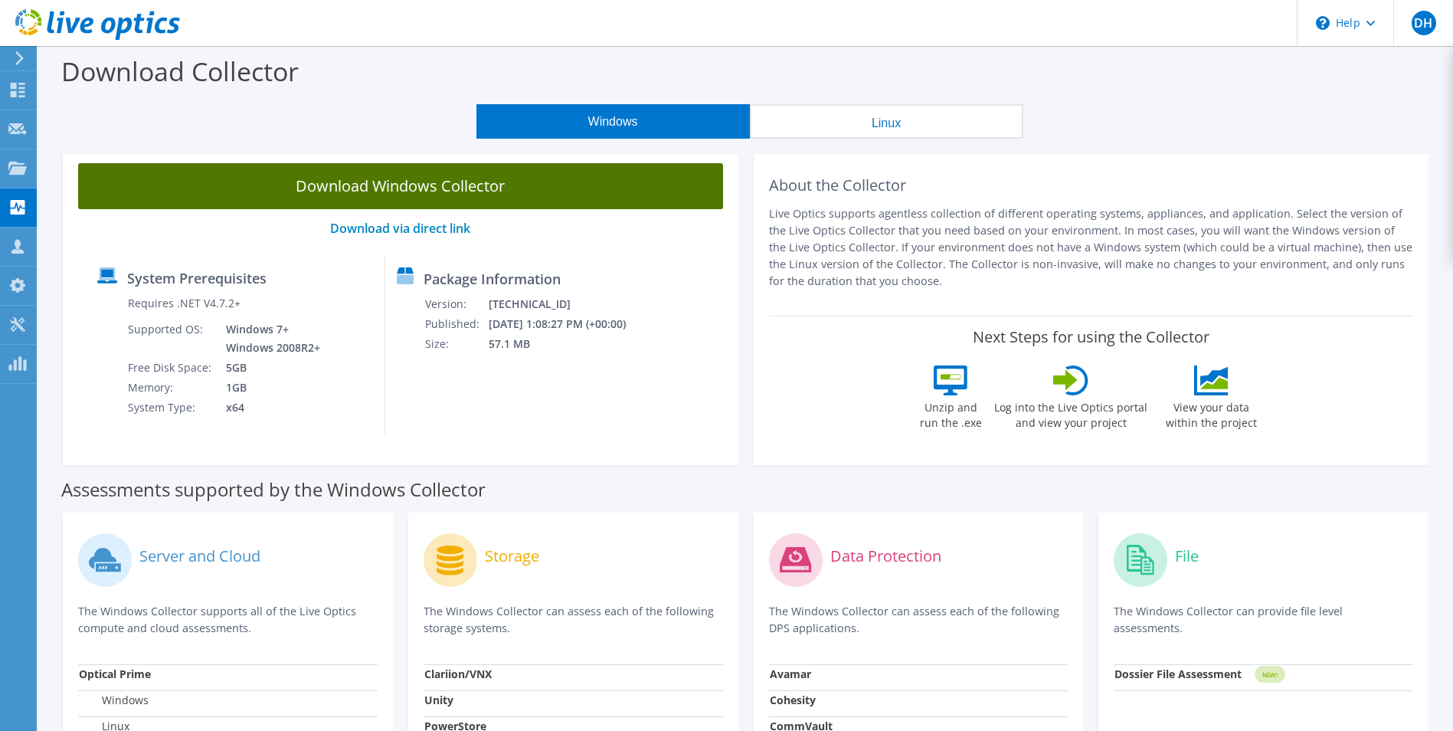
click at [422, 189] on link "Download Windows Collector" at bounding box center [400, 186] width 645 height 46
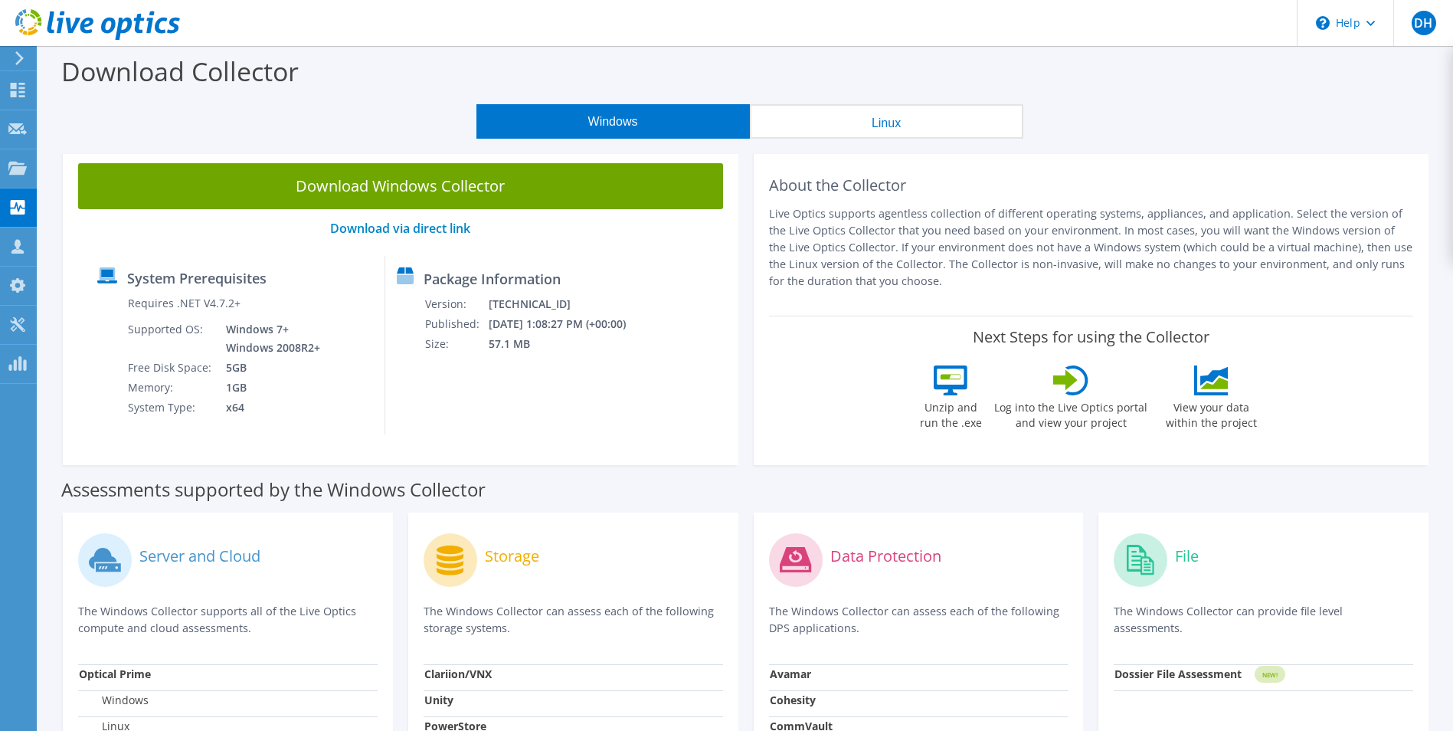
click at [1325, 448] on div "Next Steps for using the Collector Unzip and run the .exe Log into the Live Opt…" at bounding box center [1091, 383] width 645 height 134
